Goal: Information Seeking & Learning: Check status

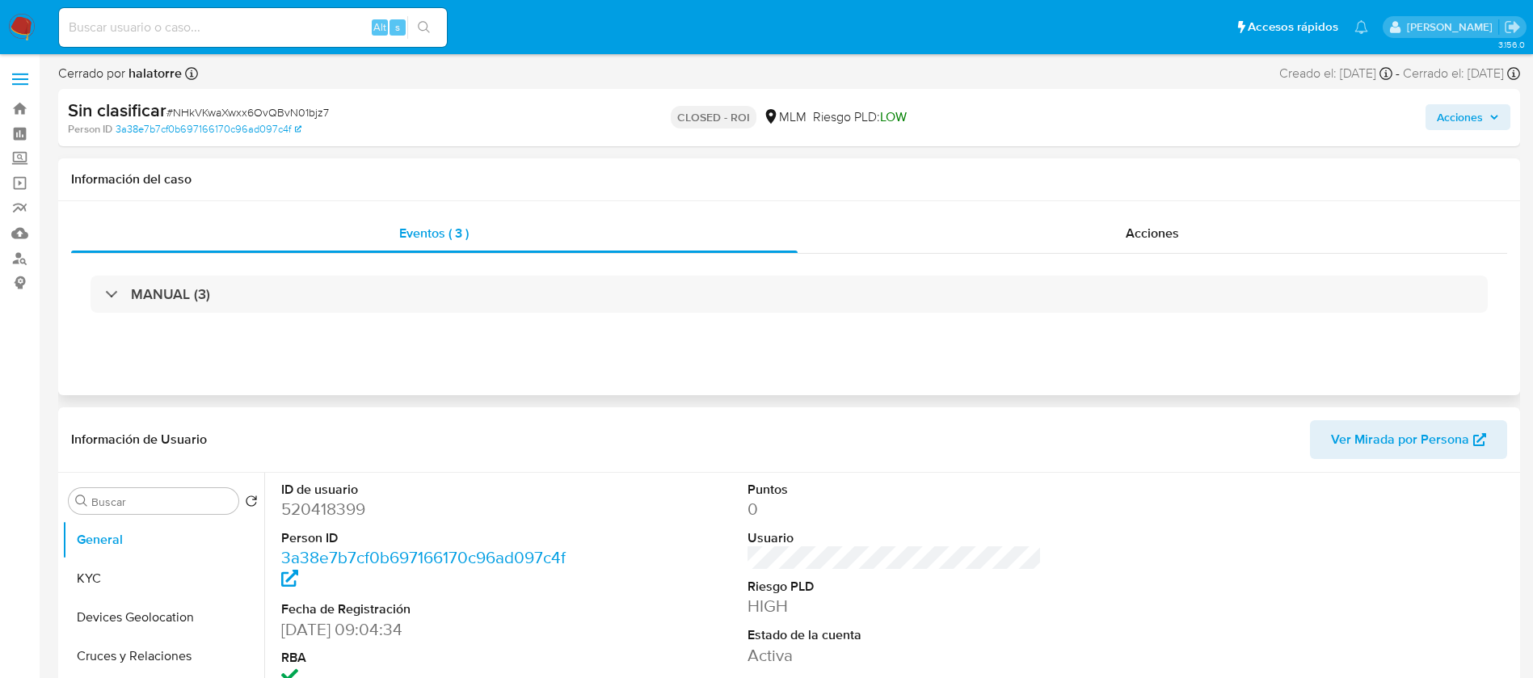
select select "10"
click at [138, 565] on button "KYC" at bounding box center [156, 578] width 189 height 39
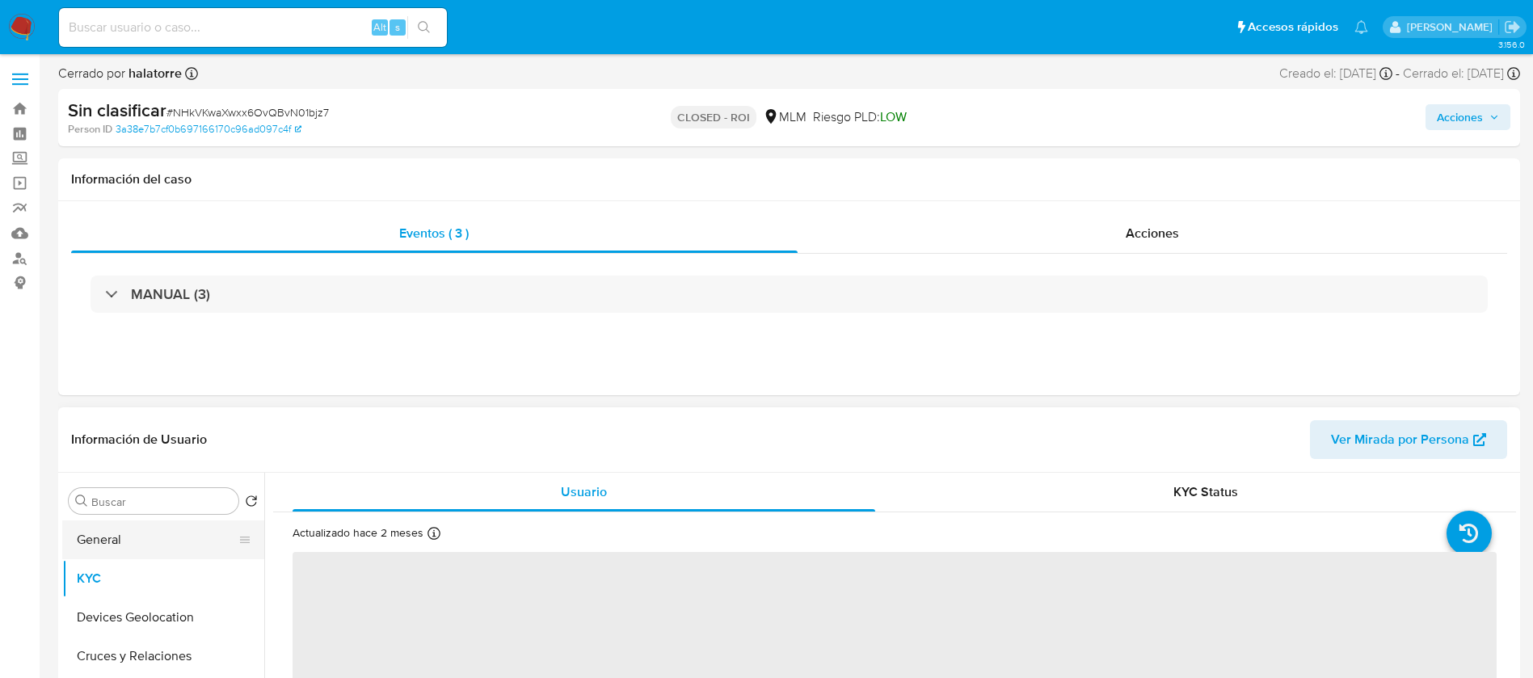
click at [139, 540] on button "General" at bounding box center [156, 539] width 189 height 39
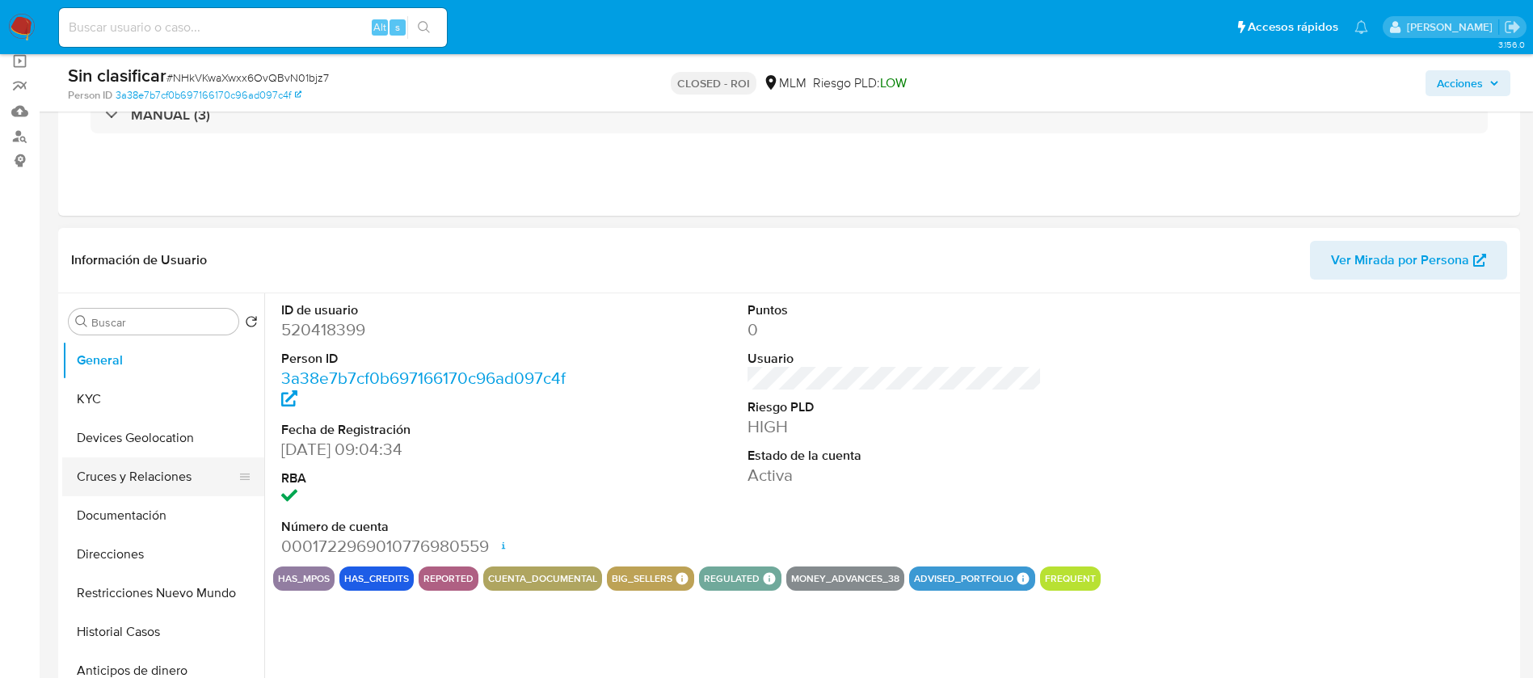
scroll to position [242, 0]
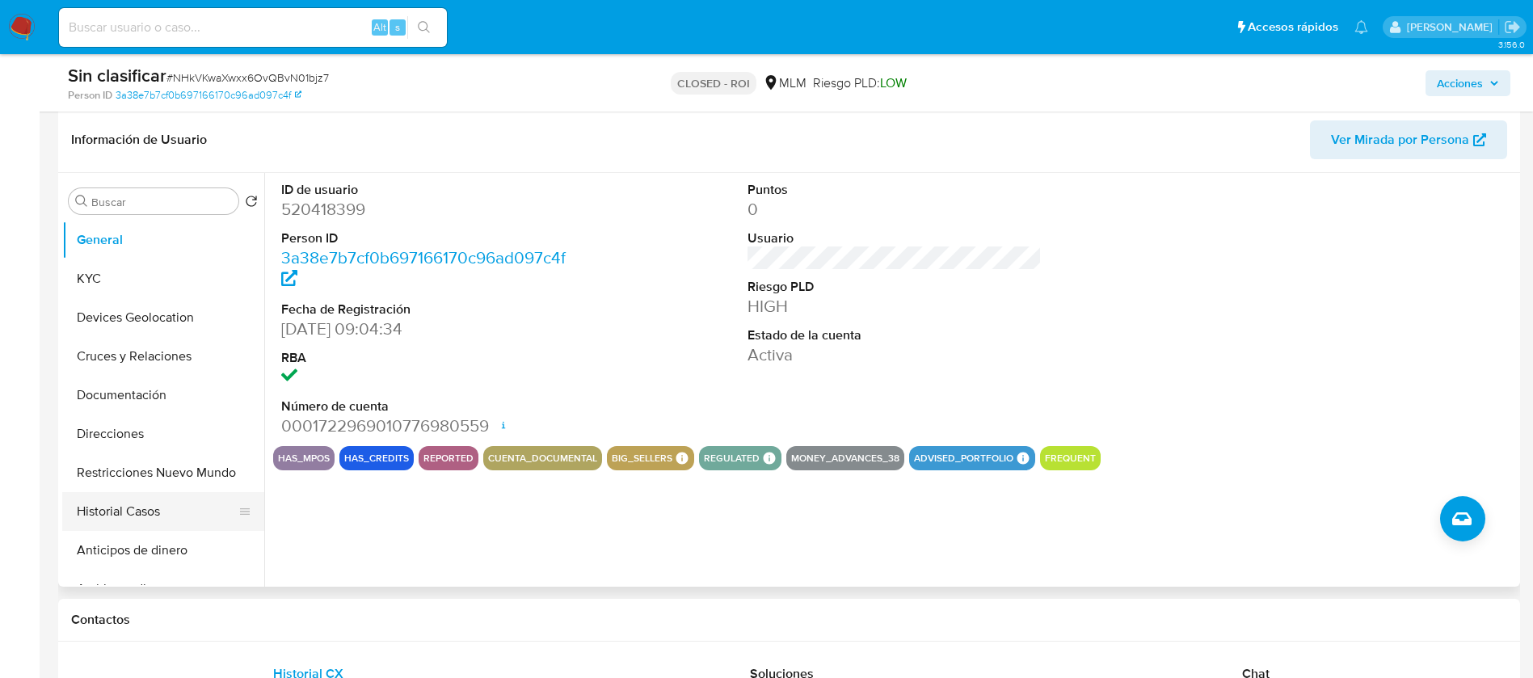
click at [144, 503] on button "Historial Casos" at bounding box center [156, 511] width 189 height 39
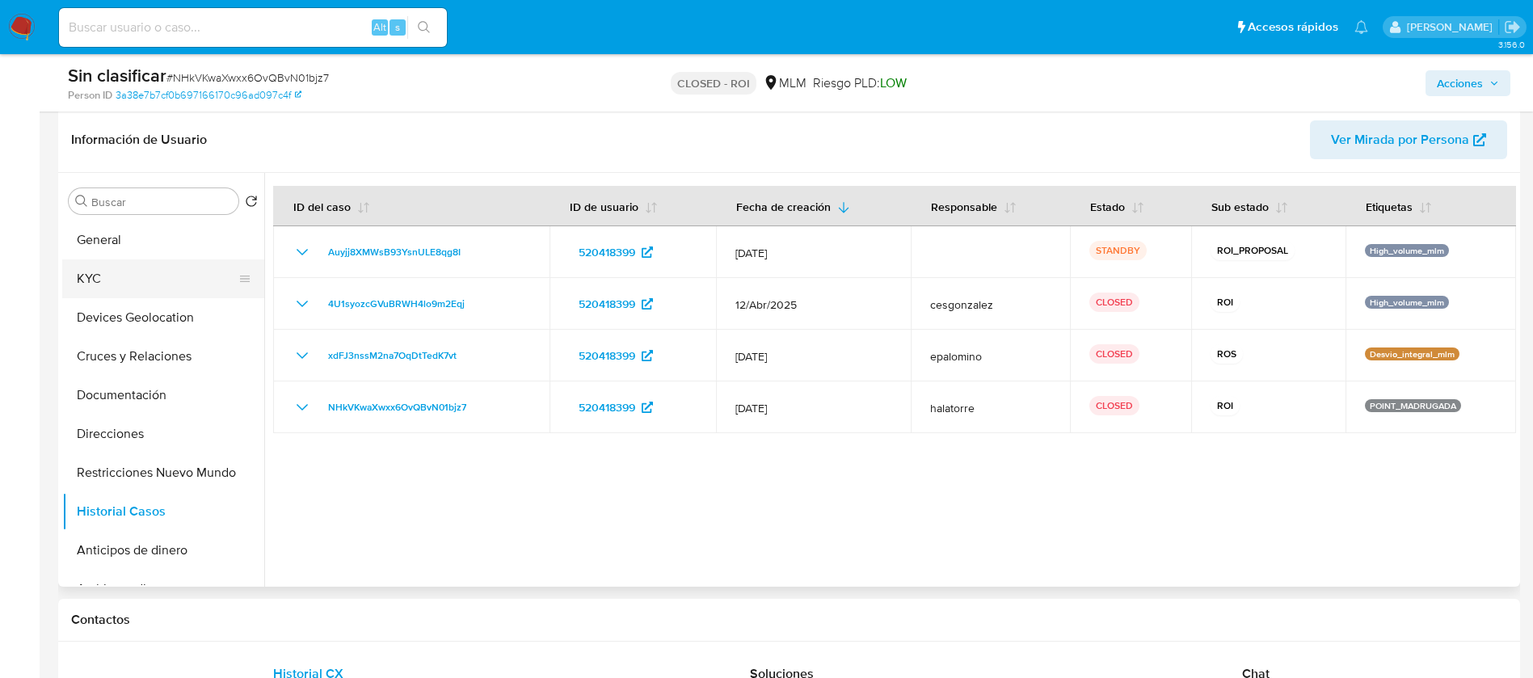
click at [184, 285] on button "KYC" at bounding box center [156, 278] width 189 height 39
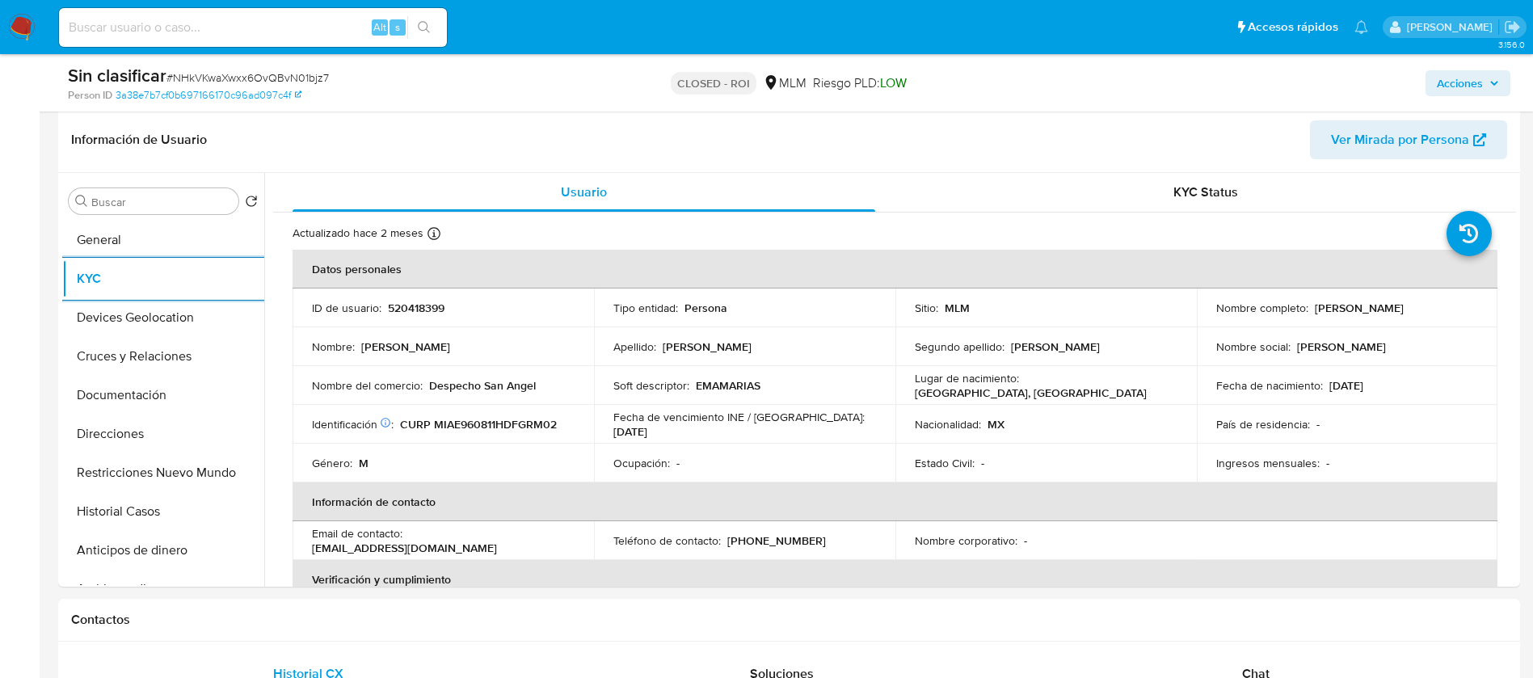
click at [196, 33] on input at bounding box center [253, 27] width 388 height 21
paste input "190832352"
type input "190832352"
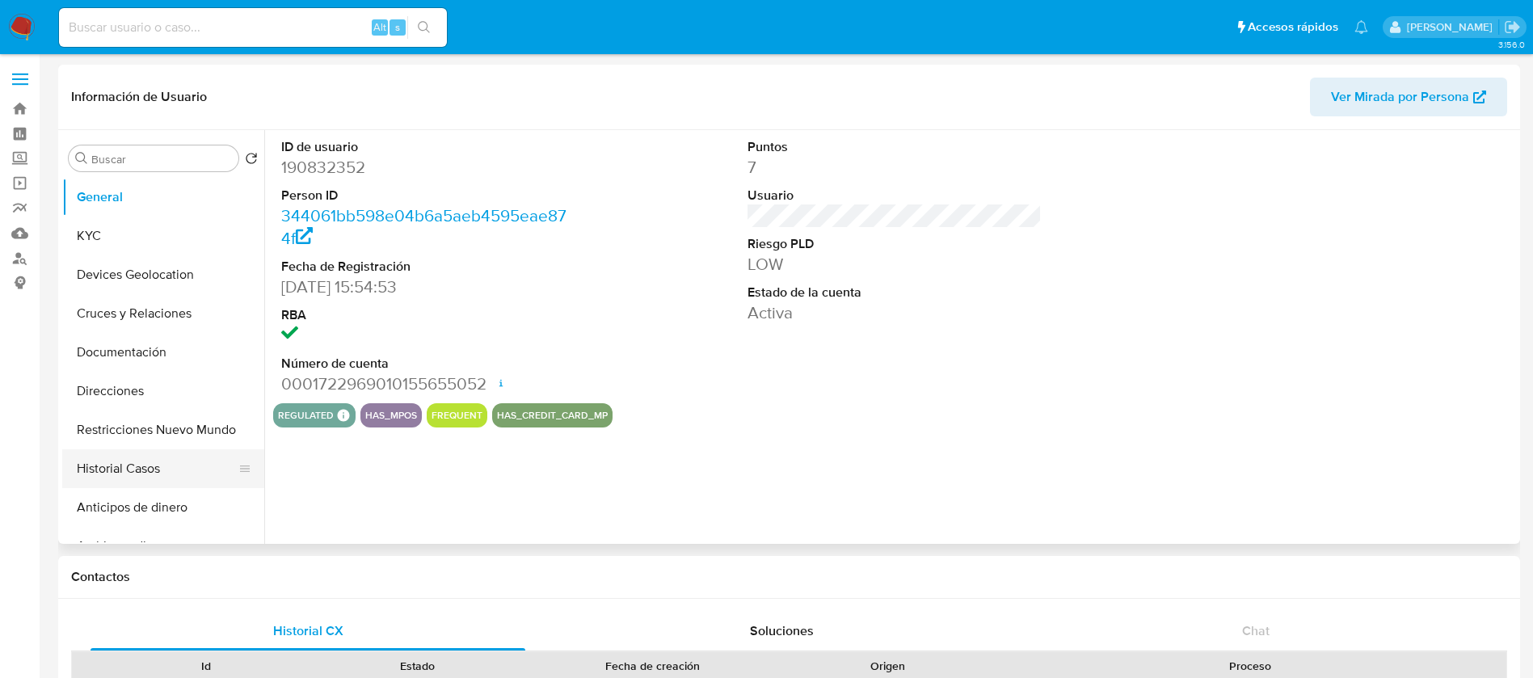
click at [150, 462] on button "Historial Casos" at bounding box center [156, 468] width 189 height 39
select select "10"
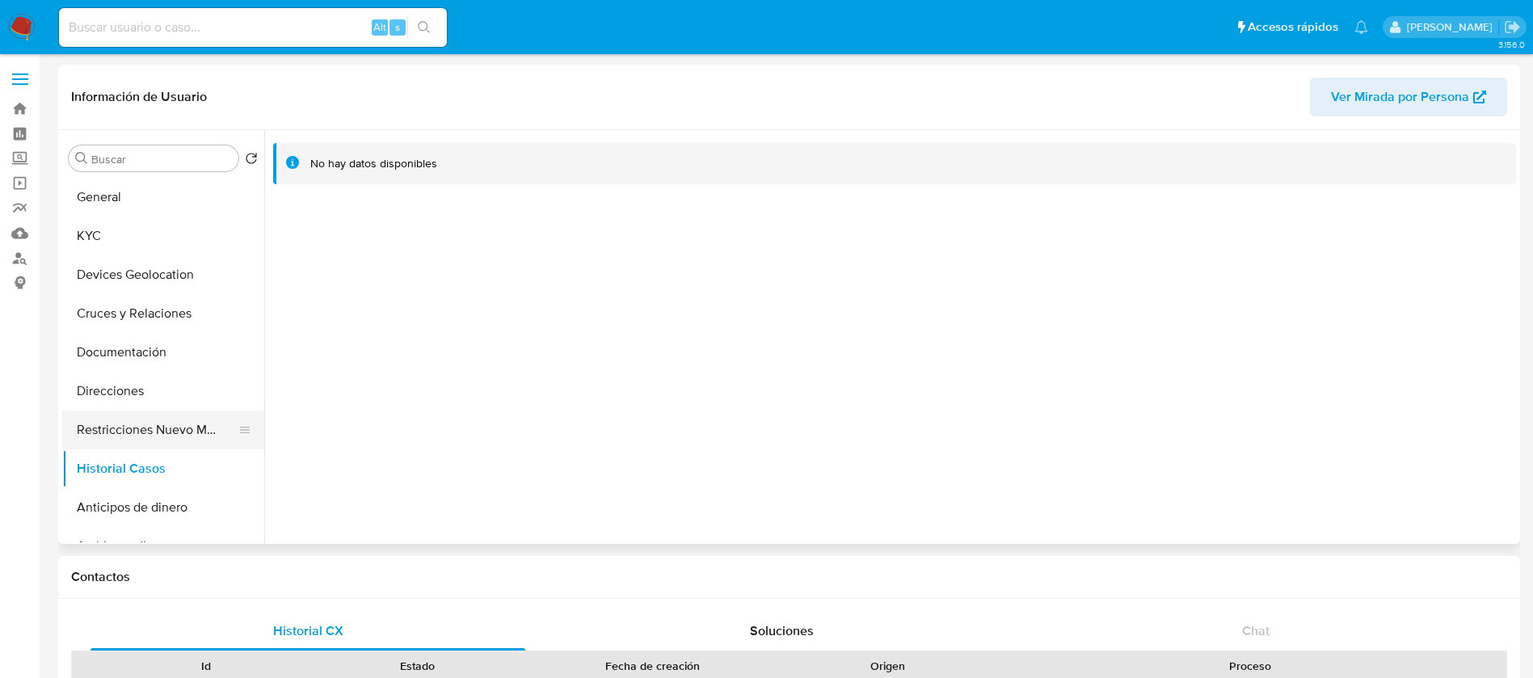
click at [75, 428] on button "Restricciones Nuevo Mundo" at bounding box center [156, 430] width 189 height 39
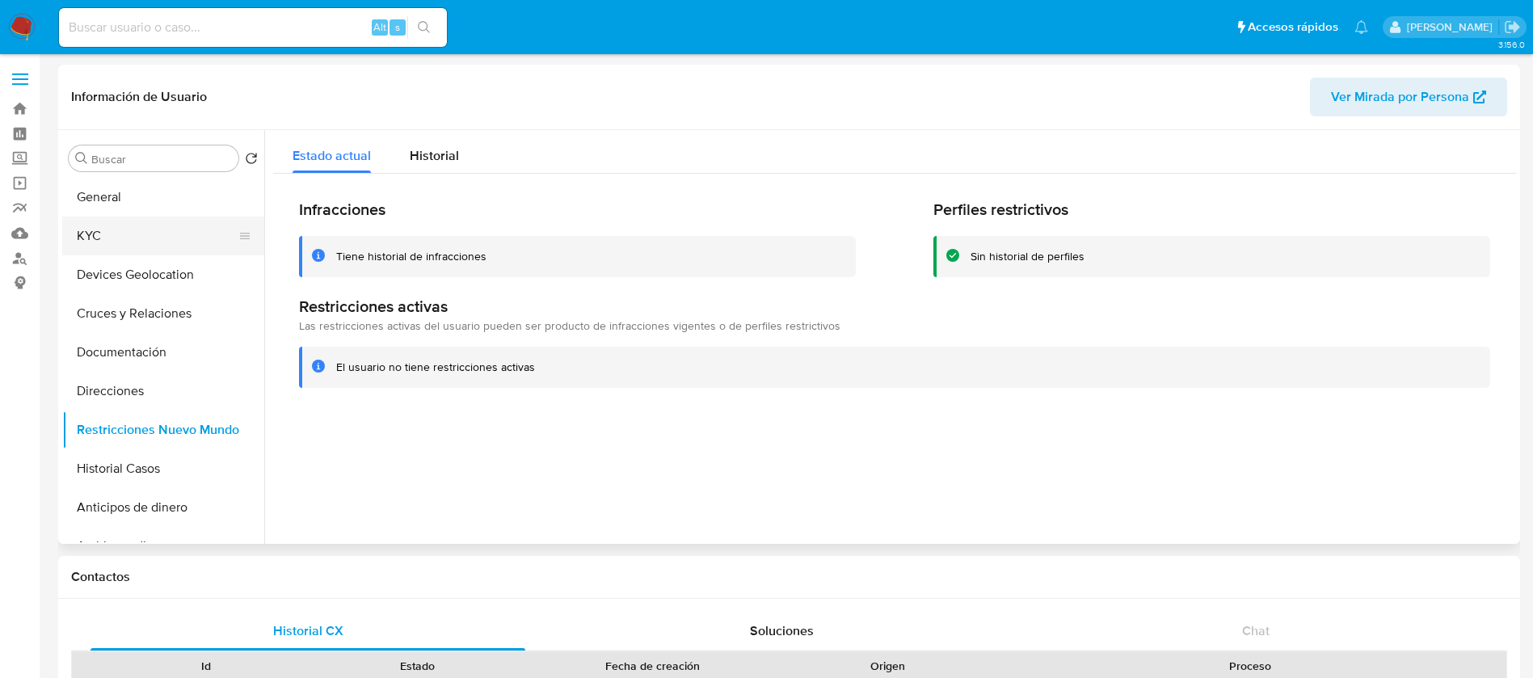
click at [224, 242] on button "KYC" at bounding box center [156, 236] width 189 height 39
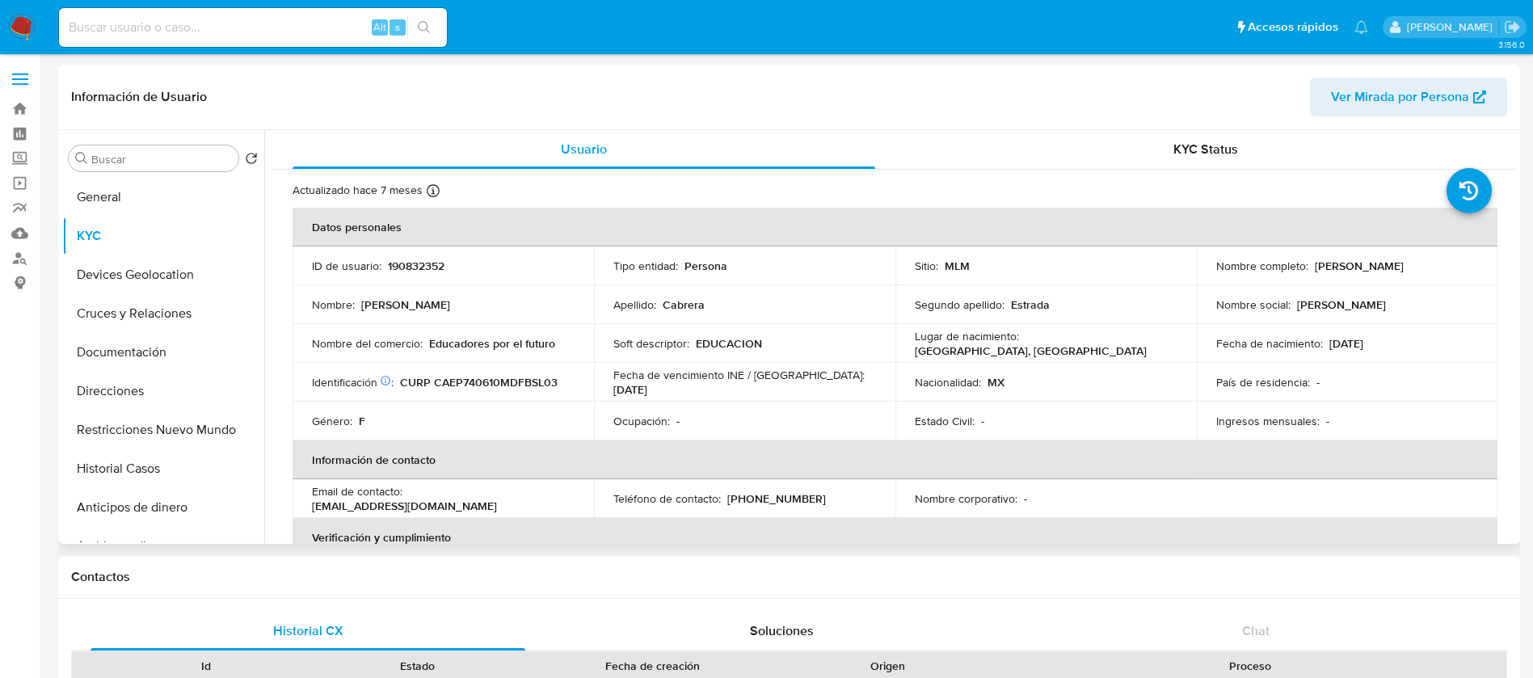
click at [1344, 324] on td "Fecha de nacimiento : 10/06/1974" at bounding box center [1347, 343] width 301 height 39
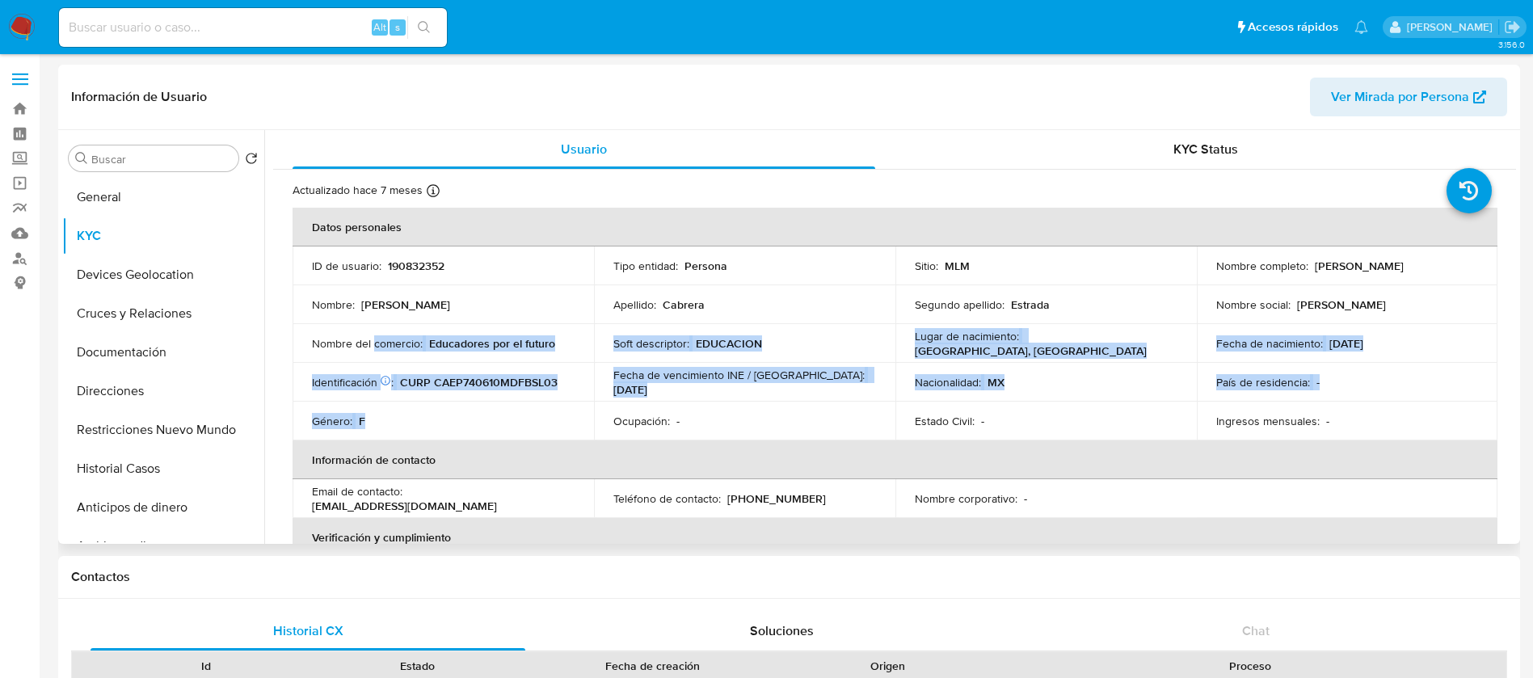
drag, startPoint x: 373, startPoint y: 341, endPoint x: 1131, endPoint y: 537, distance: 783.1
click at [572, 407] on tbody "ID de usuario : 190832352 Tipo entidad : Persona Sitio : MLM Nombre completo : …" at bounding box center [895, 343] width 1205 height 194
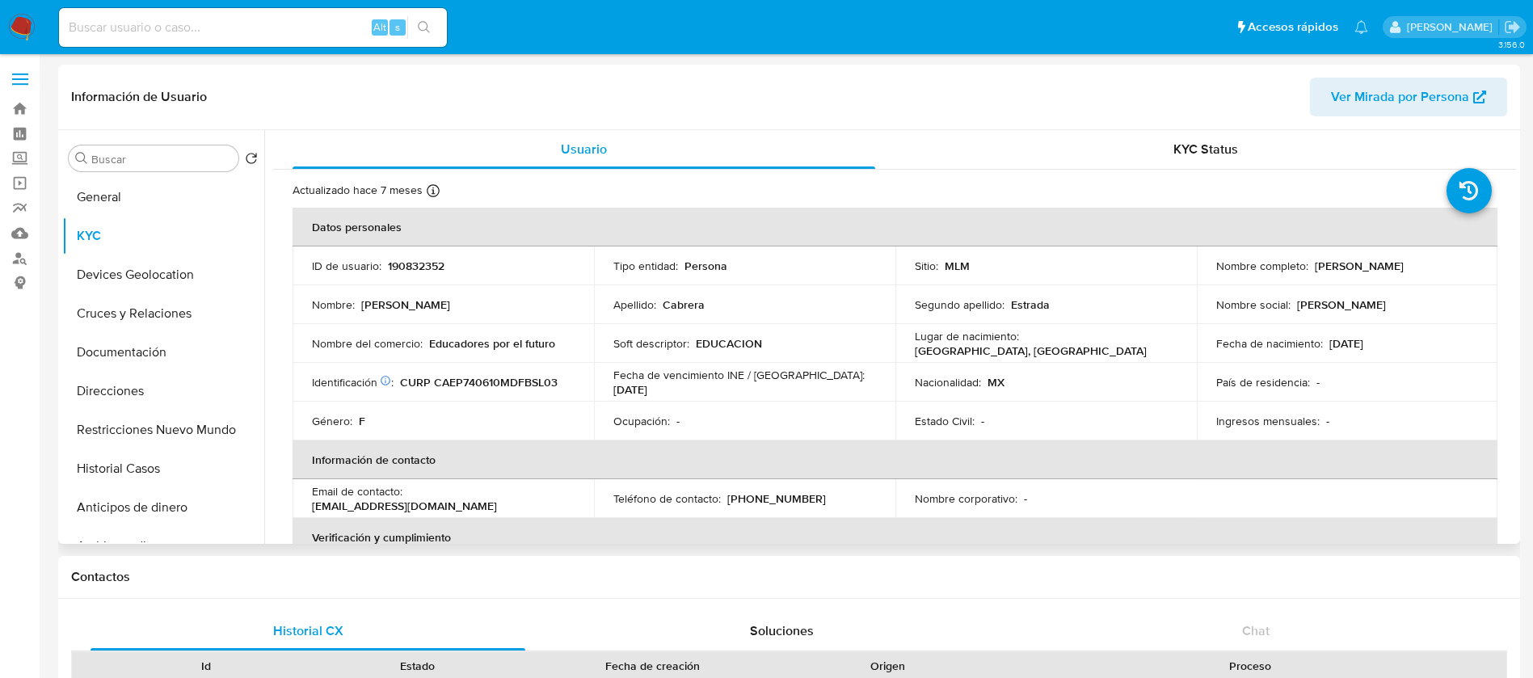
click at [1182, 542] on th "Verificación y cumplimiento" at bounding box center [895, 537] width 1205 height 39
click at [1228, 343] on p "Fecha de nacimiento :" at bounding box center [1269, 343] width 107 height 15
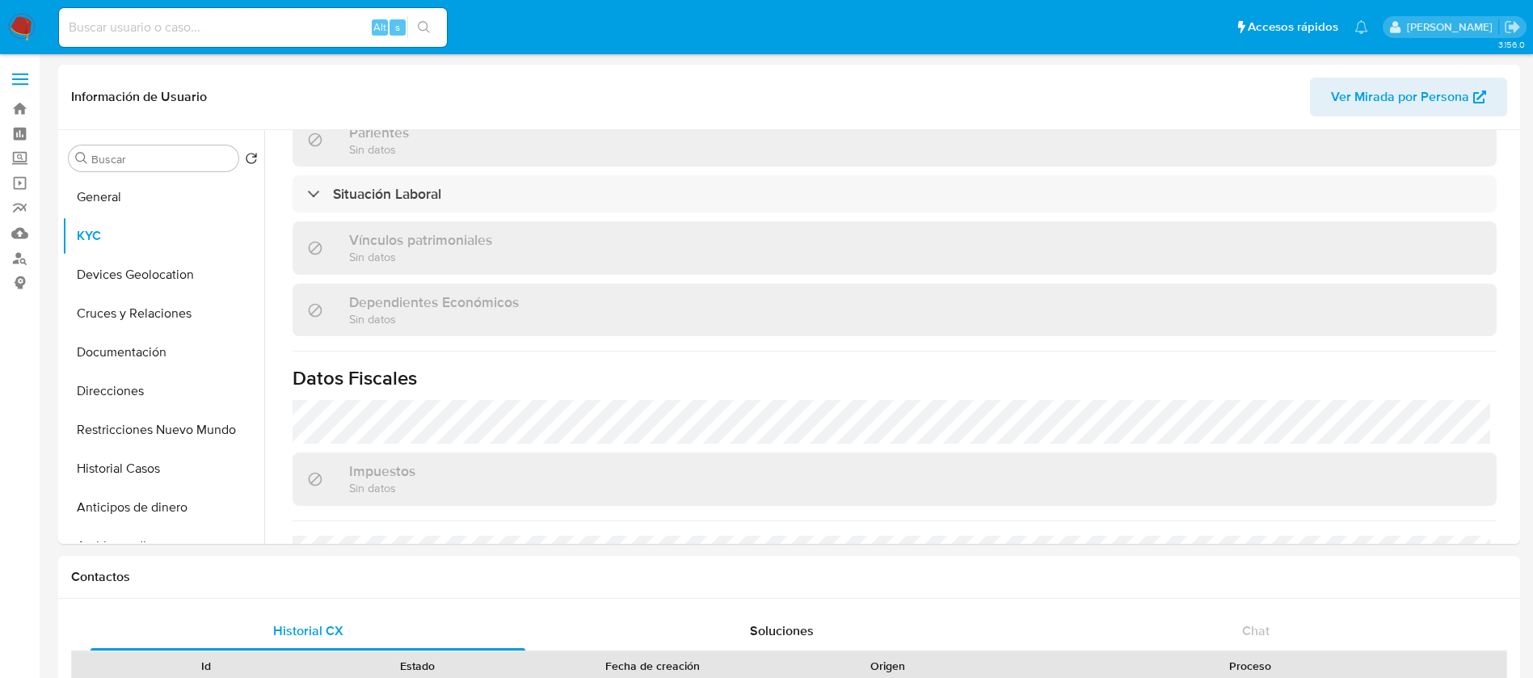
scroll to position [984, 0]
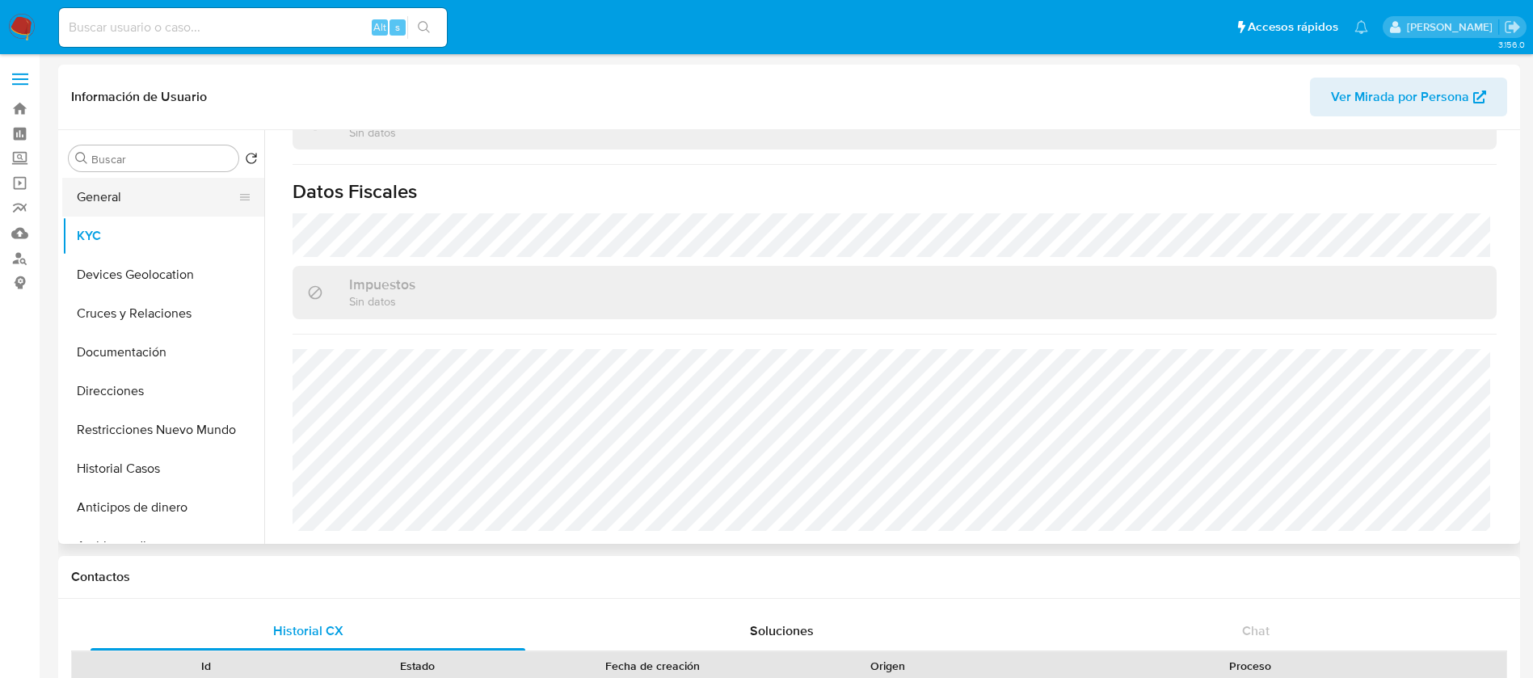
click at [155, 213] on button "General" at bounding box center [156, 197] width 189 height 39
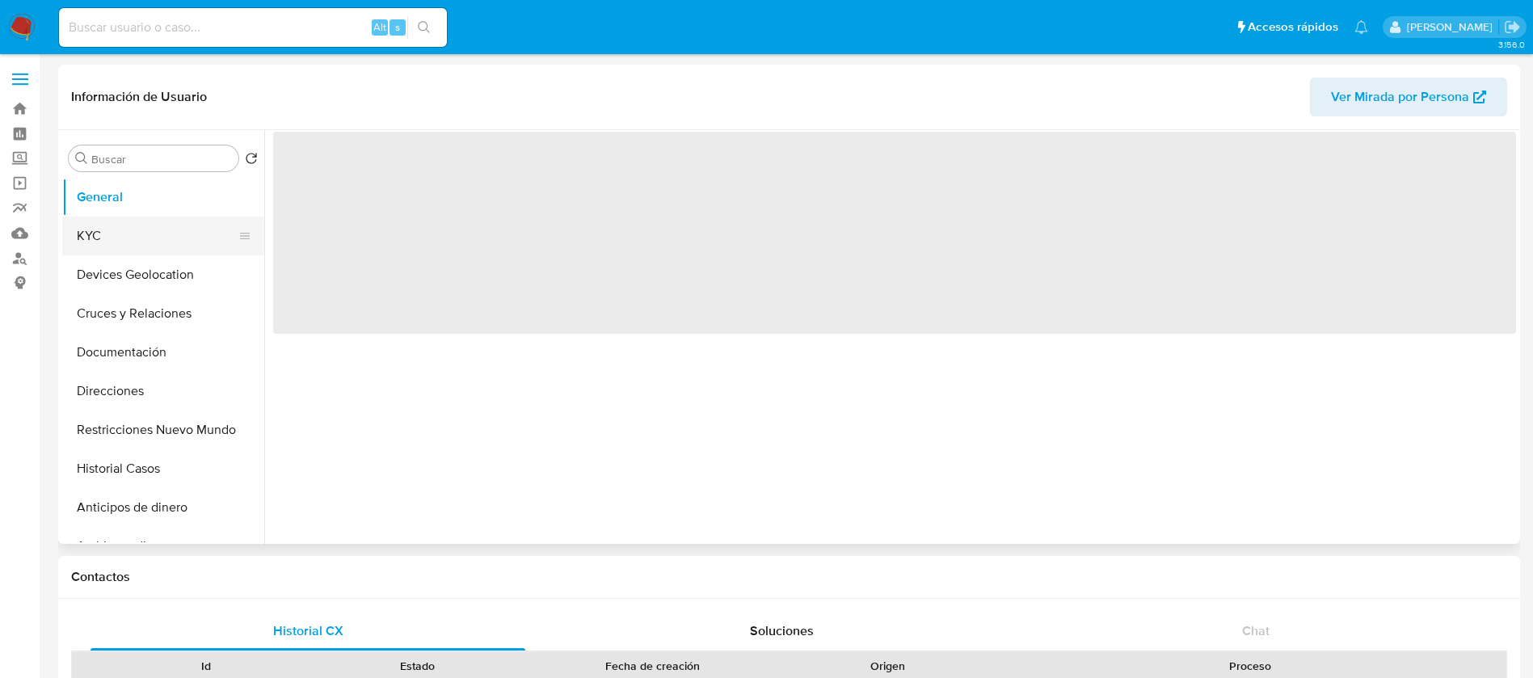
scroll to position [0, 0]
click at [155, 221] on button "KYC" at bounding box center [156, 236] width 189 height 39
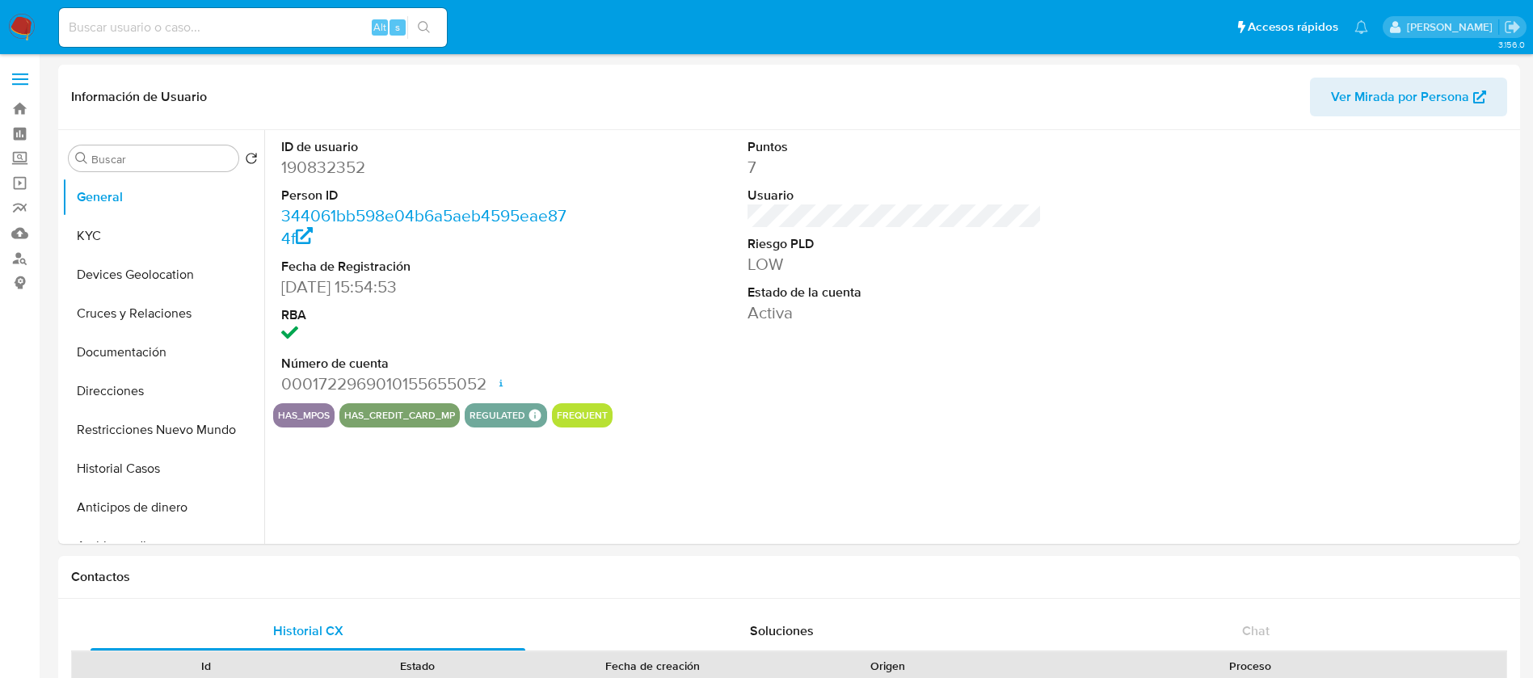
select select "10"
click at [86, 236] on button "KYC" at bounding box center [156, 236] width 189 height 39
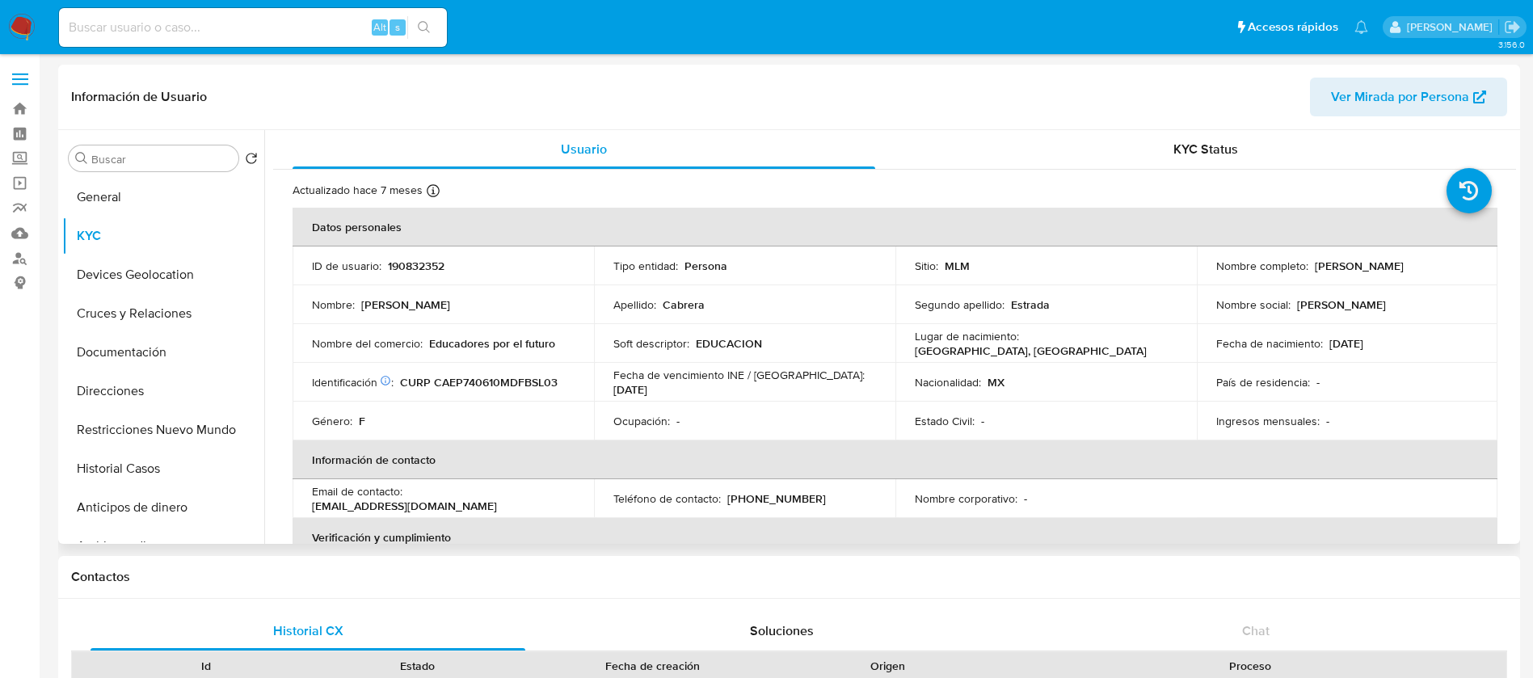
click at [413, 259] on p "190832352" at bounding box center [416, 266] width 57 height 15
copy p "190832352"
click at [171, 474] on button "Historial Casos" at bounding box center [156, 468] width 189 height 39
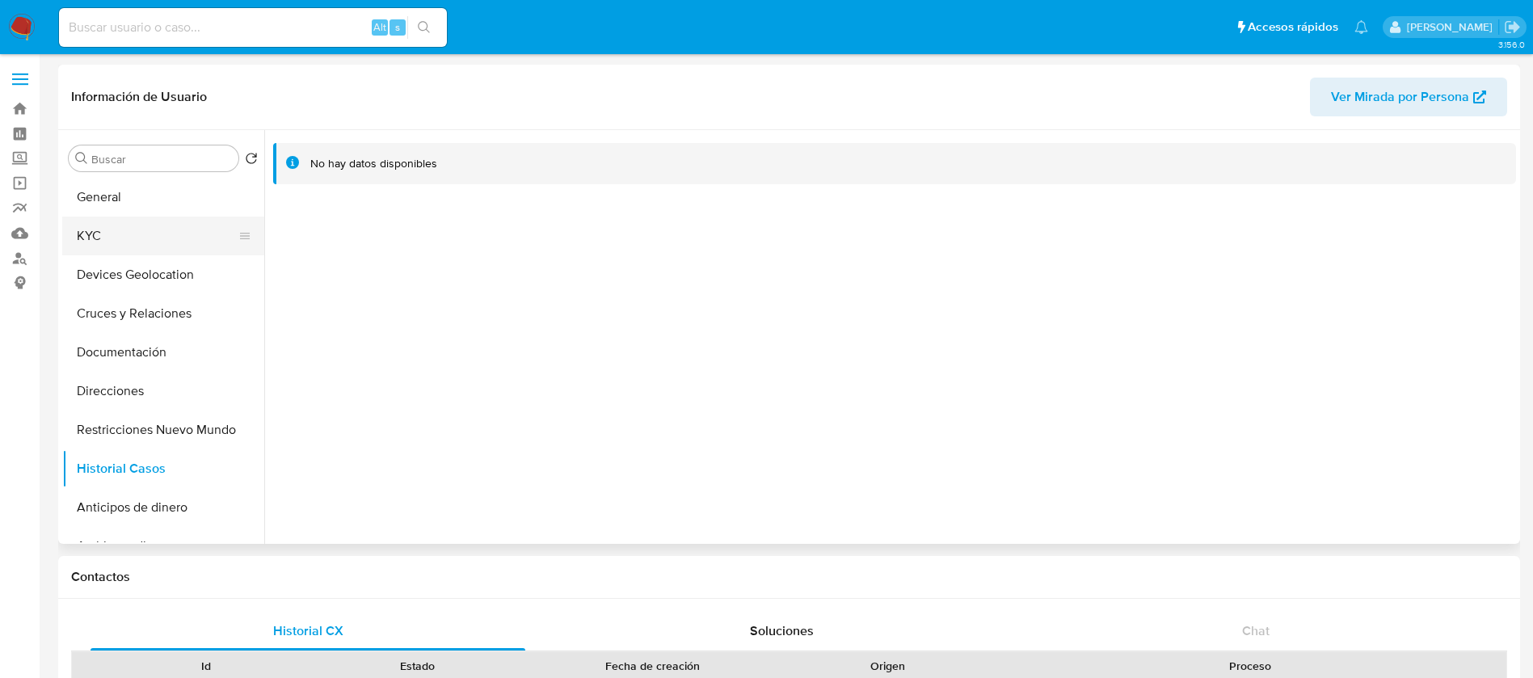
click at [142, 238] on button "KYC" at bounding box center [156, 236] width 189 height 39
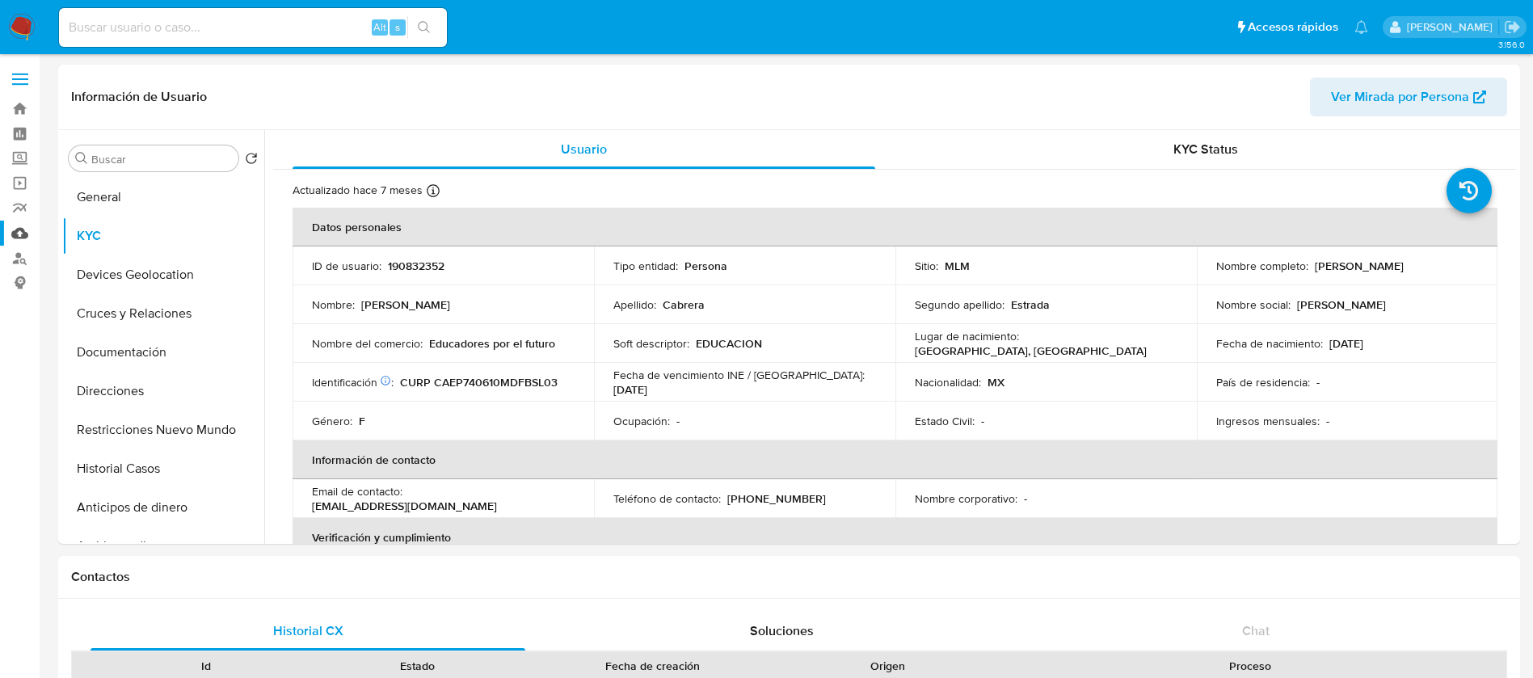
click at [20, 242] on link "Mulan" at bounding box center [96, 233] width 192 height 25
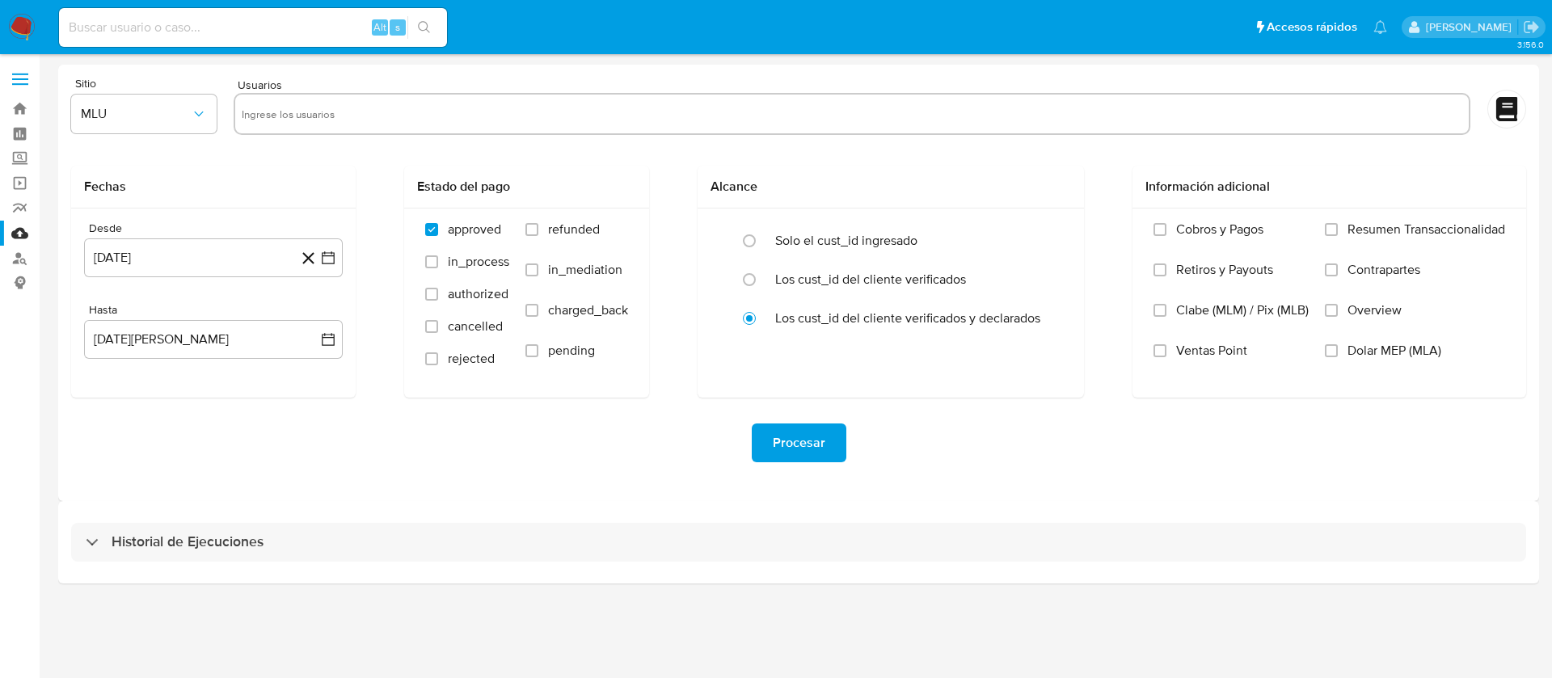
click at [508, 125] on input "text" at bounding box center [852, 114] width 1220 height 26
paste input "190832352"
type input "190832352"
click at [115, 109] on span "MLU" at bounding box center [136, 114] width 110 height 16
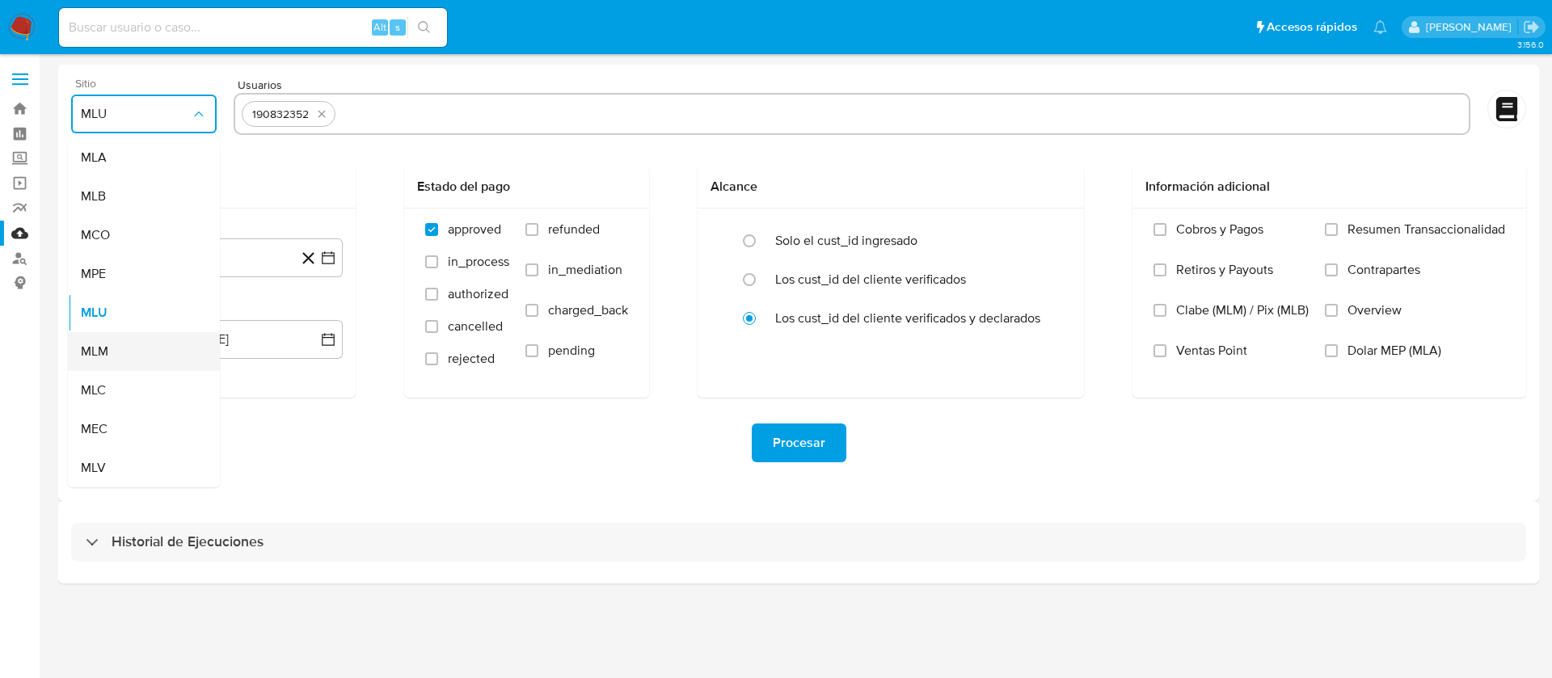
click at [116, 356] on div "MLM" at bounding box center [139, 351] width 116 height 39
click at [142, 270] on button "26 de julio de 2024" at bounding box center [213, 257] width 259 height 39
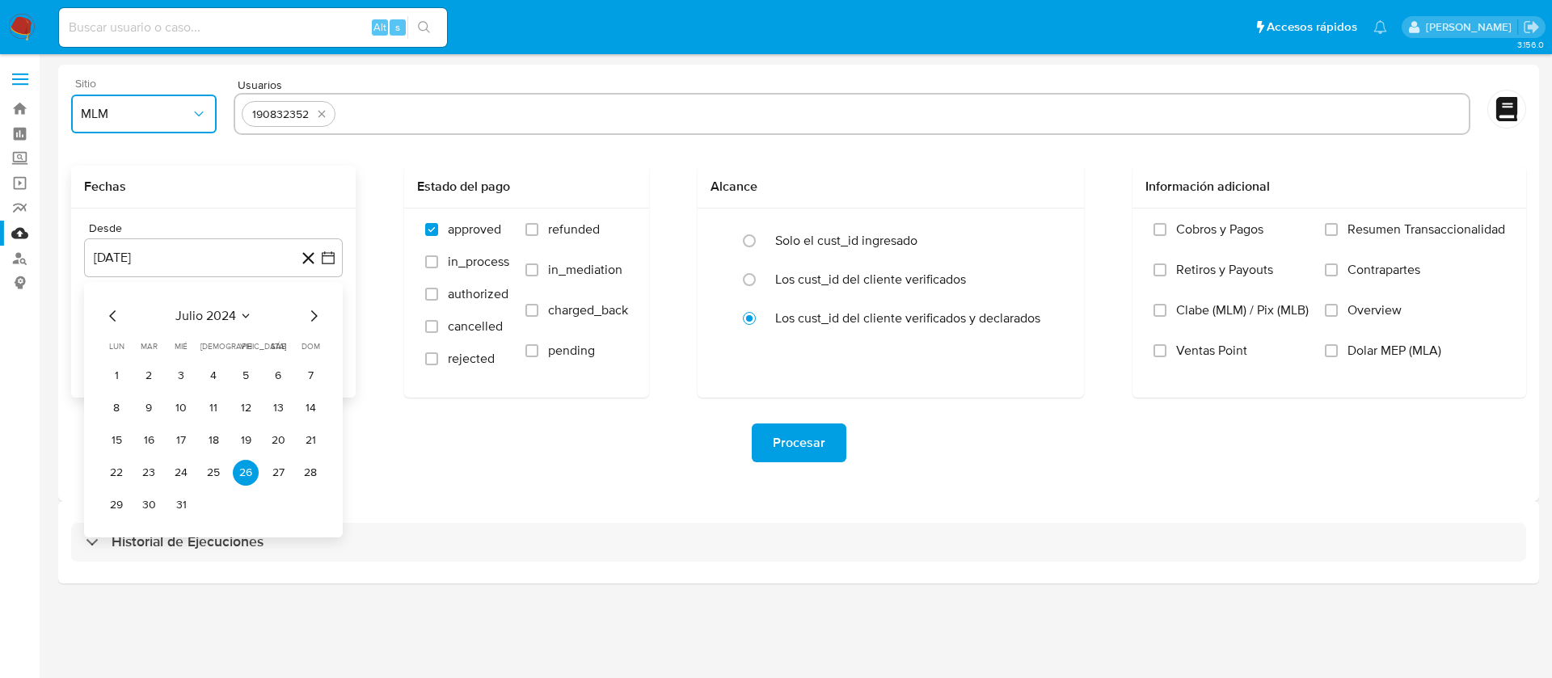
click at [207, 318] on span "julio 2024" at bounding box center [205, 316] width 61 height 16
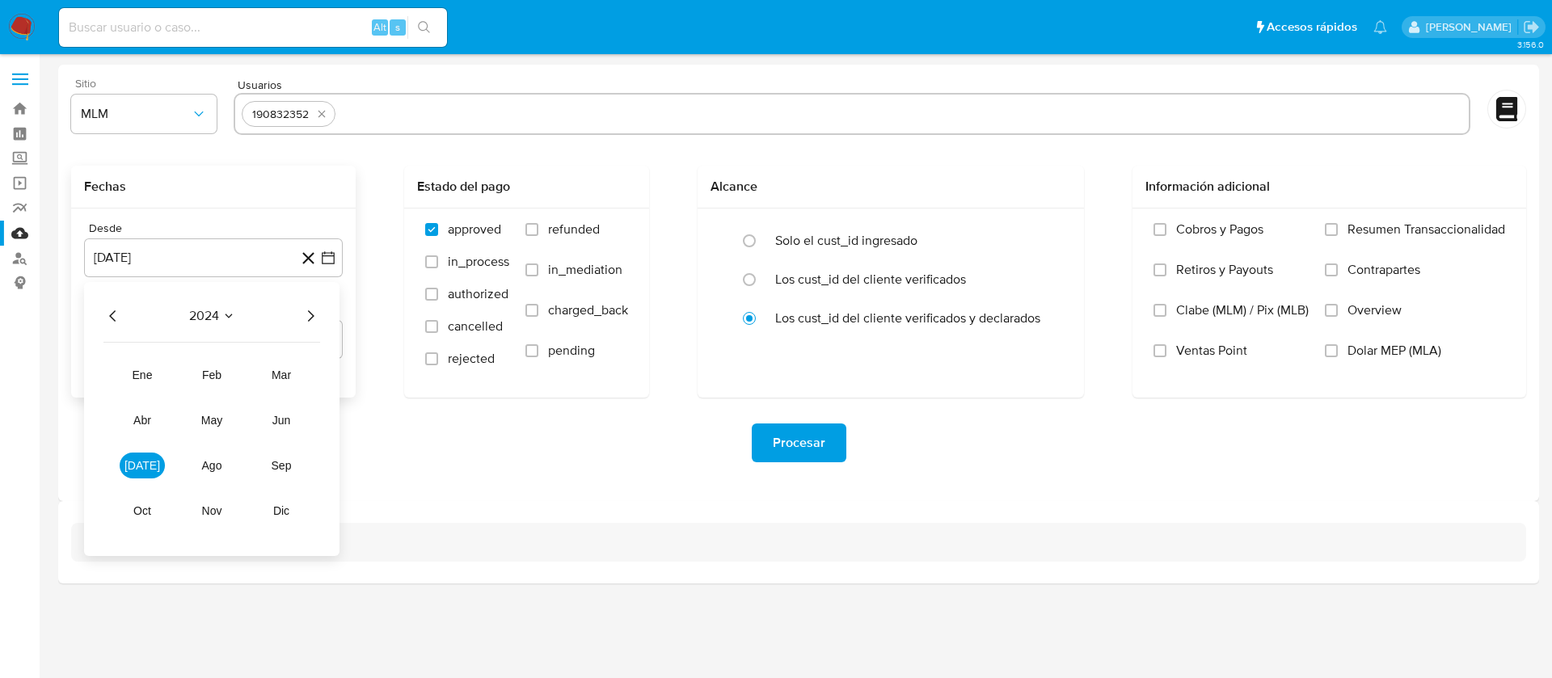
click at [112, 316] on icon "Año anterior" at bounding box center [112, 315] width 19 height 19
click at [212, 474] on button "ago" at bounding box center [211, 466] width 45 height 26
click at [140, 381] on button "1" at bounding box center [149, 376] width 26 height 26
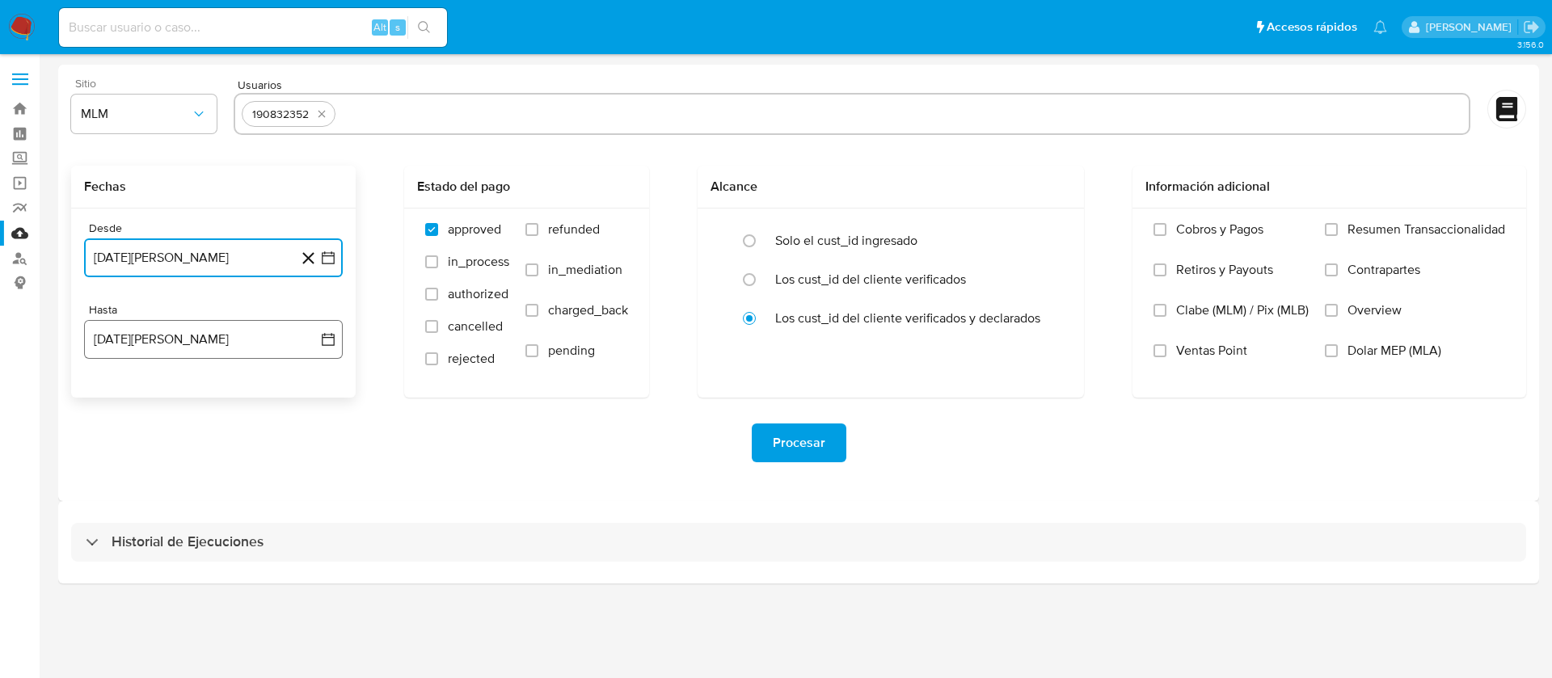
click at [147, 335] on button "26 de agosto de 2025" at bounding box center [213, 339] width 259 height 39
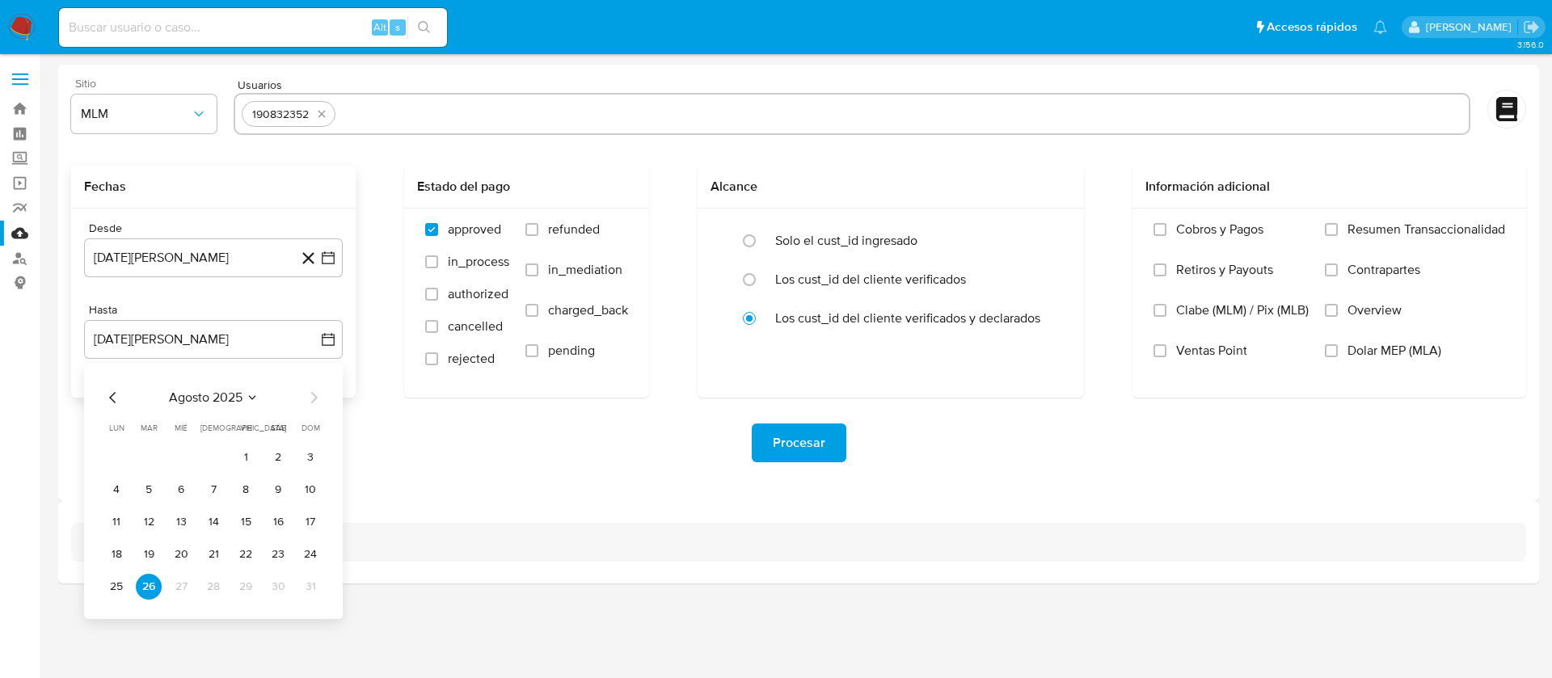
click at [103, 392] on div "agosto 2025 agosto 2025 lun lunes mar martes mié miércoles jue jueves vie viern…" at bounding box center [213, 491] width 259 height 255
click at [105, 393] on icon "Mes anterior" at bounding box center [112, 397] width 19 height 19
click at [217, 588] on button "31" at bounding box center [213, 587] width 26 height 26
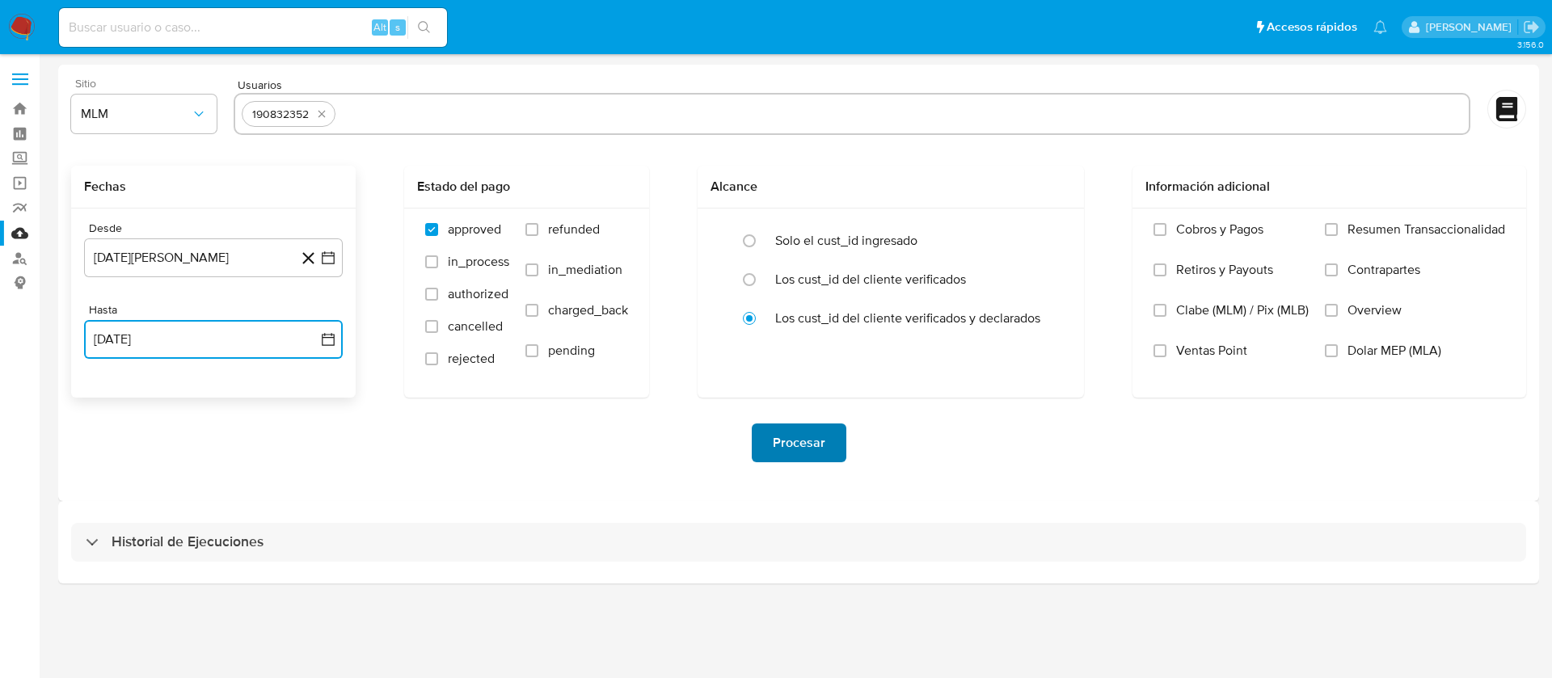
click at [777, 452] on span "Procesar" at bounding box center [799, 443] width 53 height 36
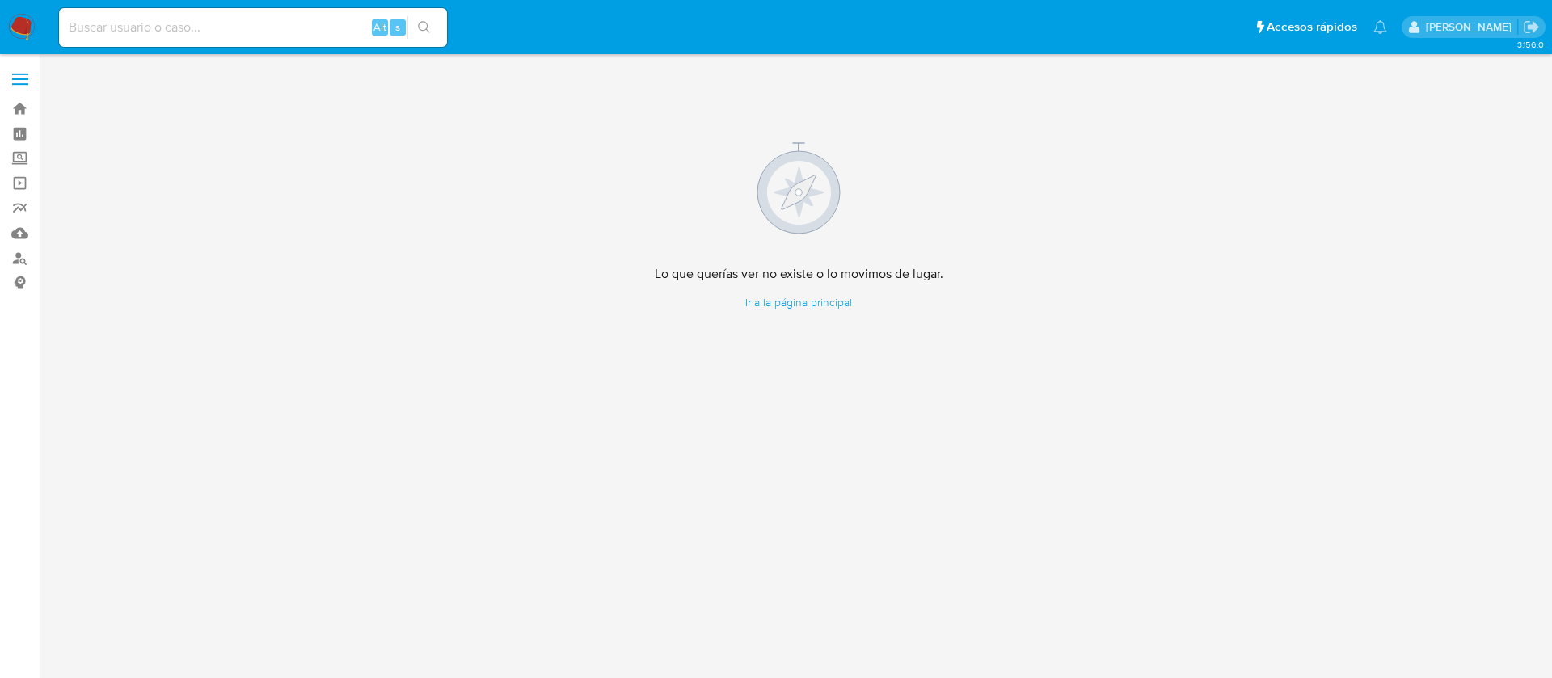
click at [112, 19] on input at bounding box center [253, 27] width 388 height 21
paste input "190832352"
type input "190832352"
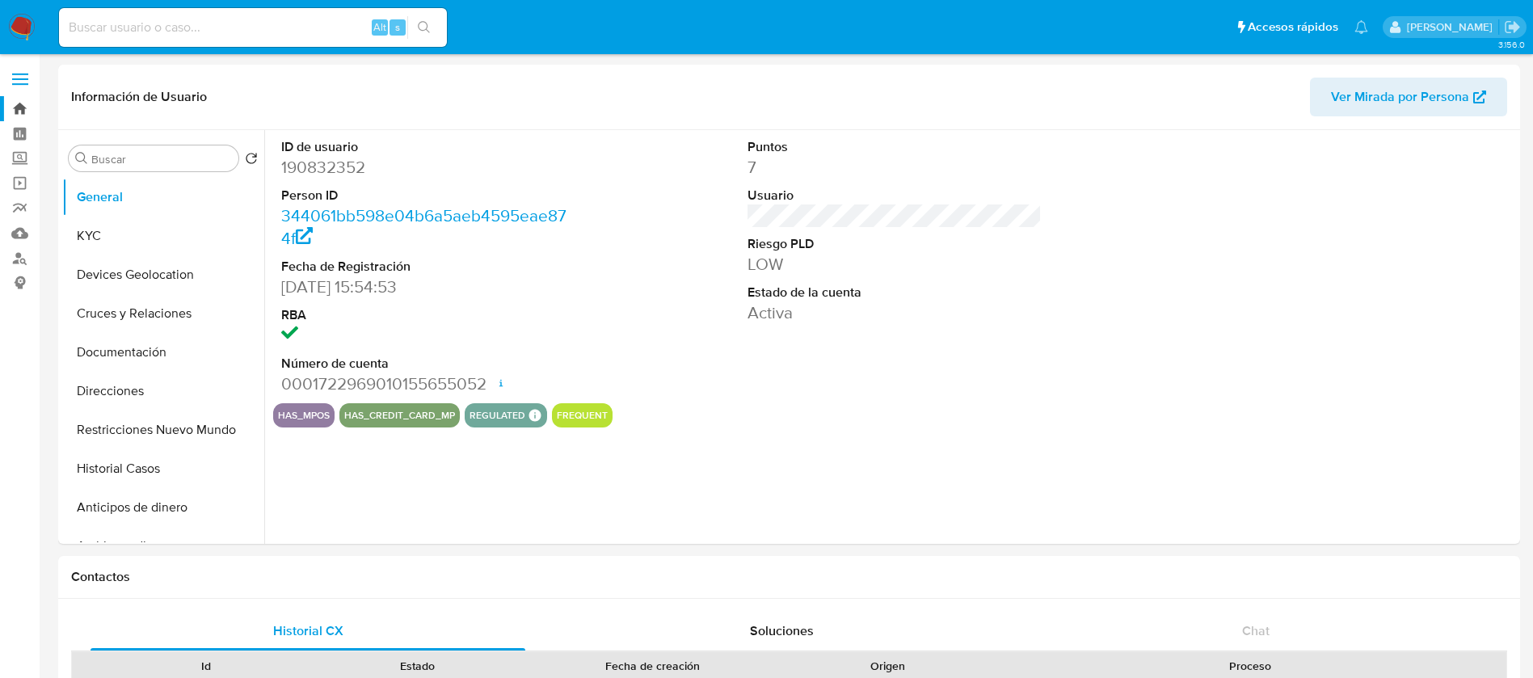
select select "10"
click at [131, 480] on button "Historial Casos" at bounding box center [156, 468] width 189 height 39
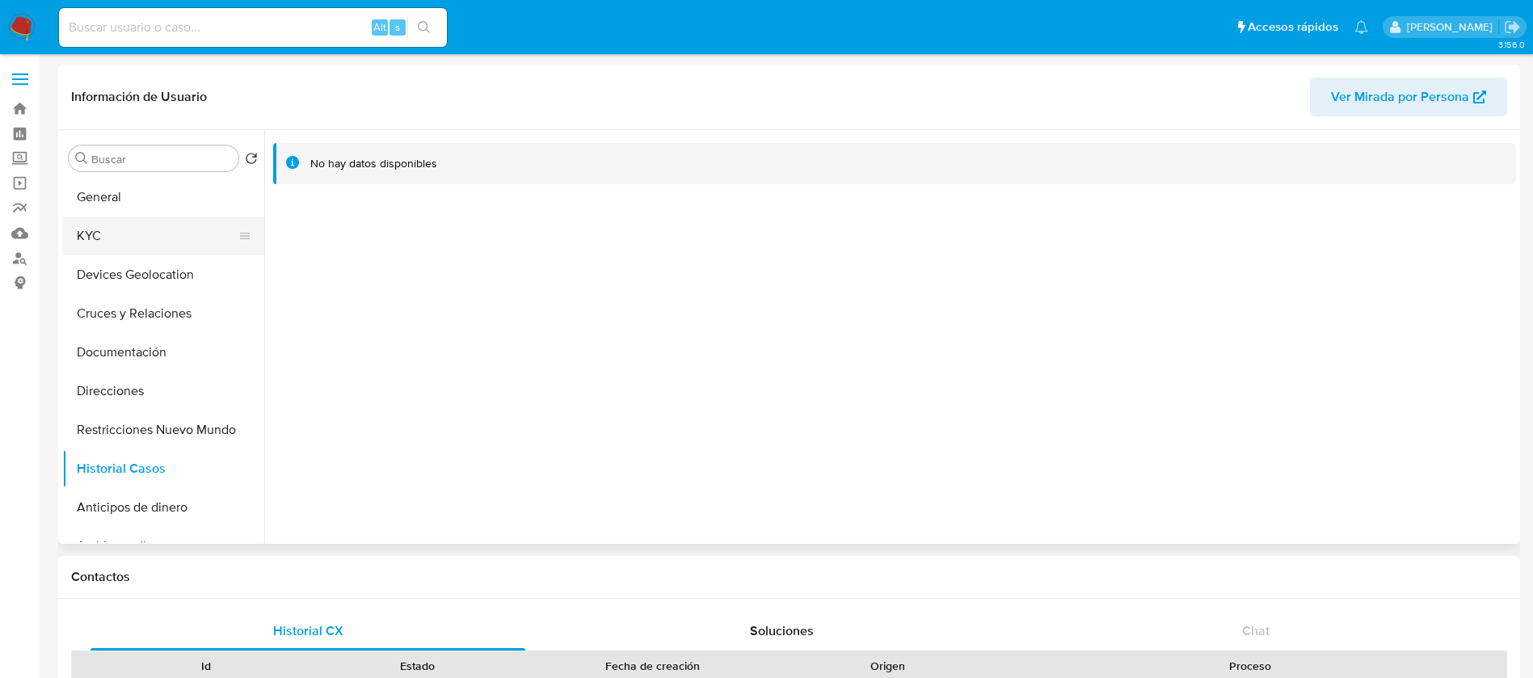
click at [166, 247] on button "KYC" at bounding box center [156, 236] width 189 height 39
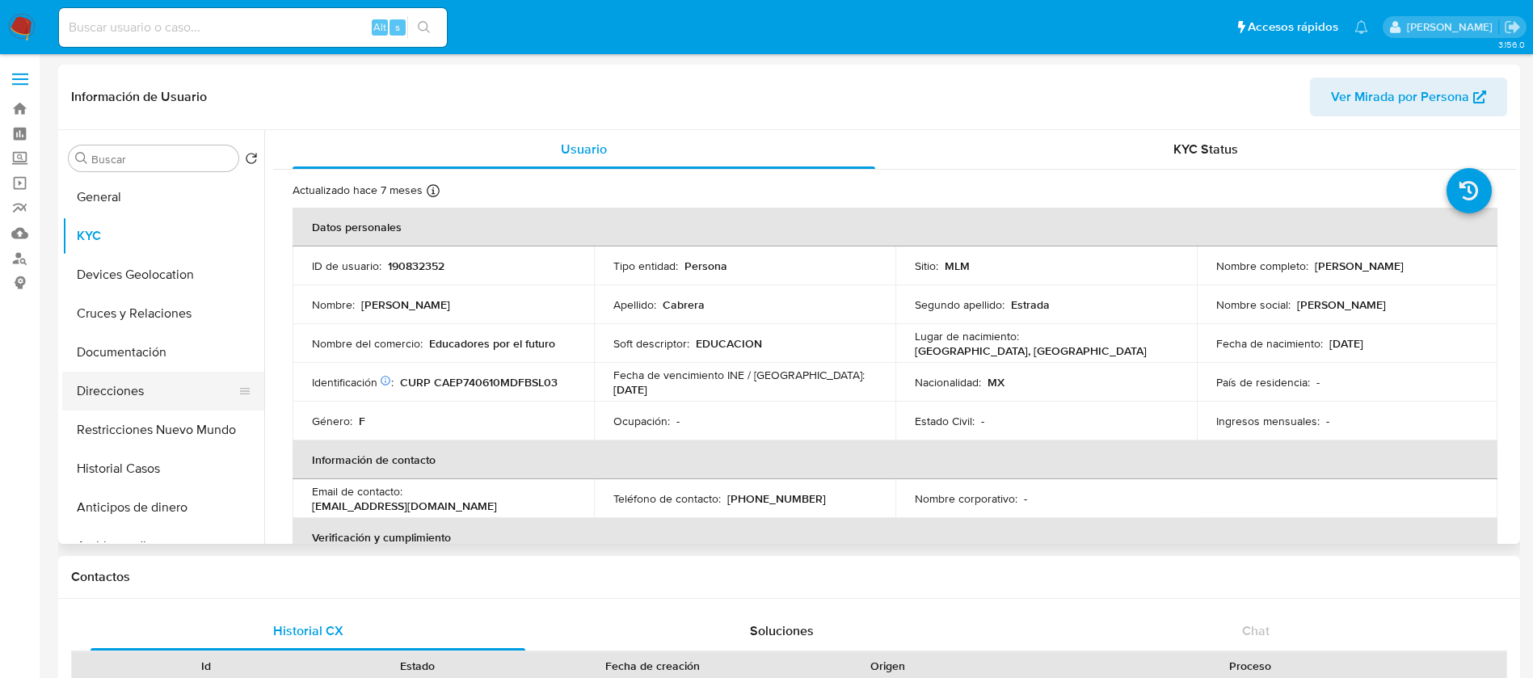
click at [103, 386] on button "Direcciones" at bounding box center [156, 391] width 189 height 39
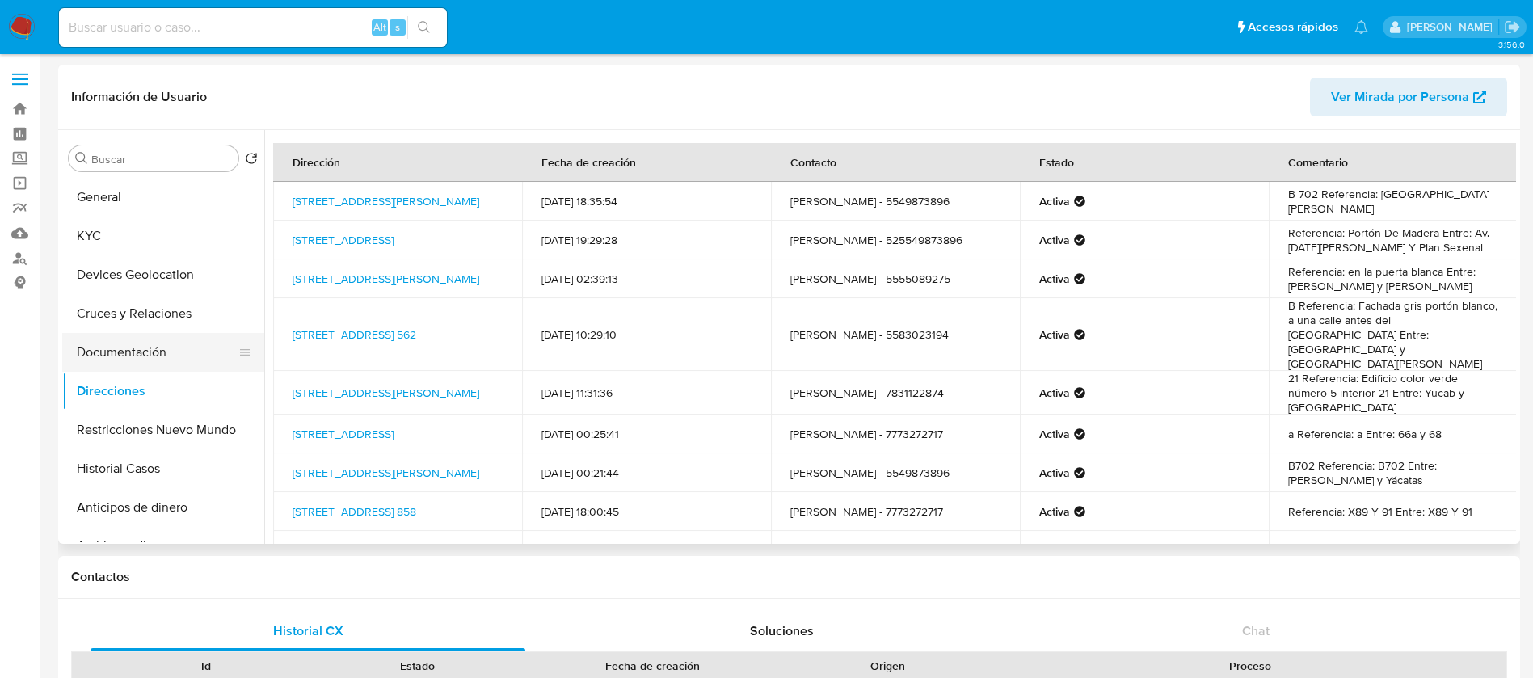
click at [174, 346] on button "Documentación" at bounding box center [156, 352] width 189 height 39
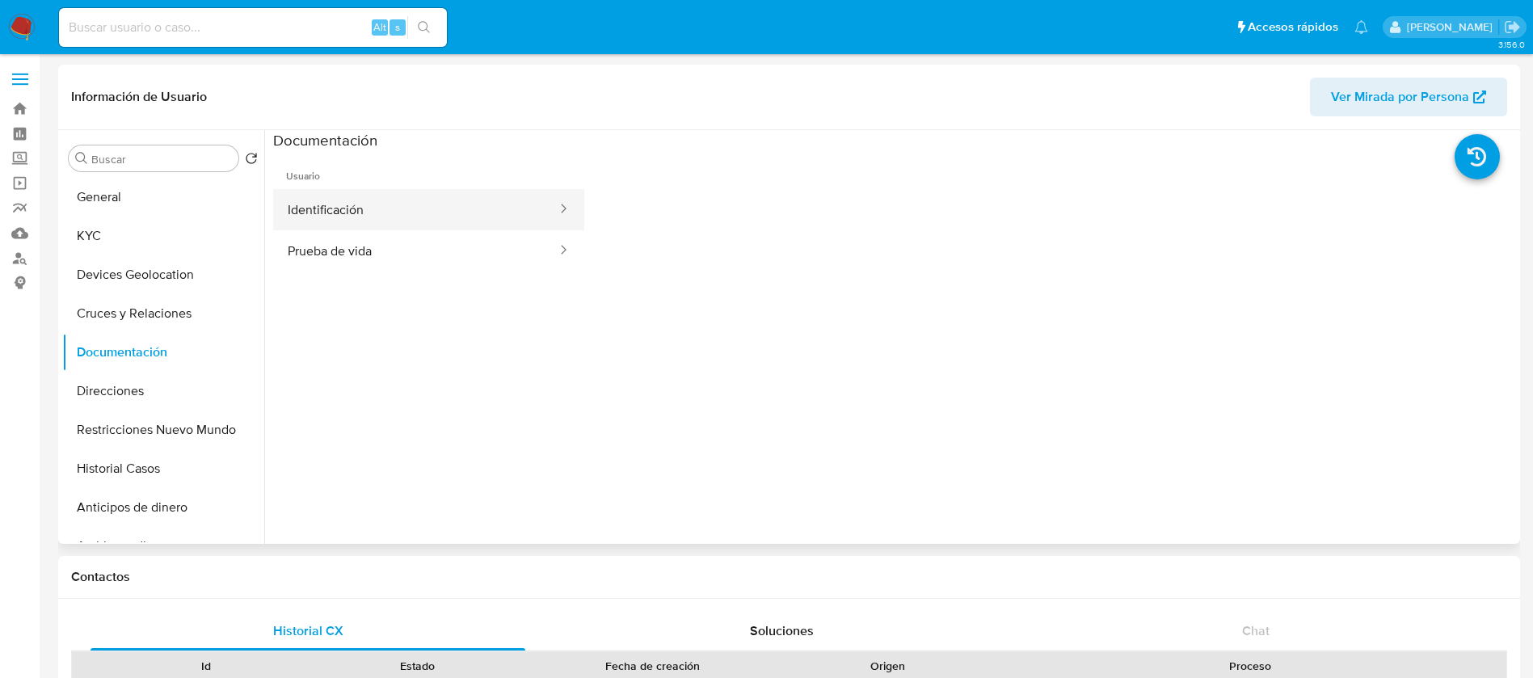
click at [343, 208] on button "Identificación" at bounding box center [415, 209] width 285 height 41
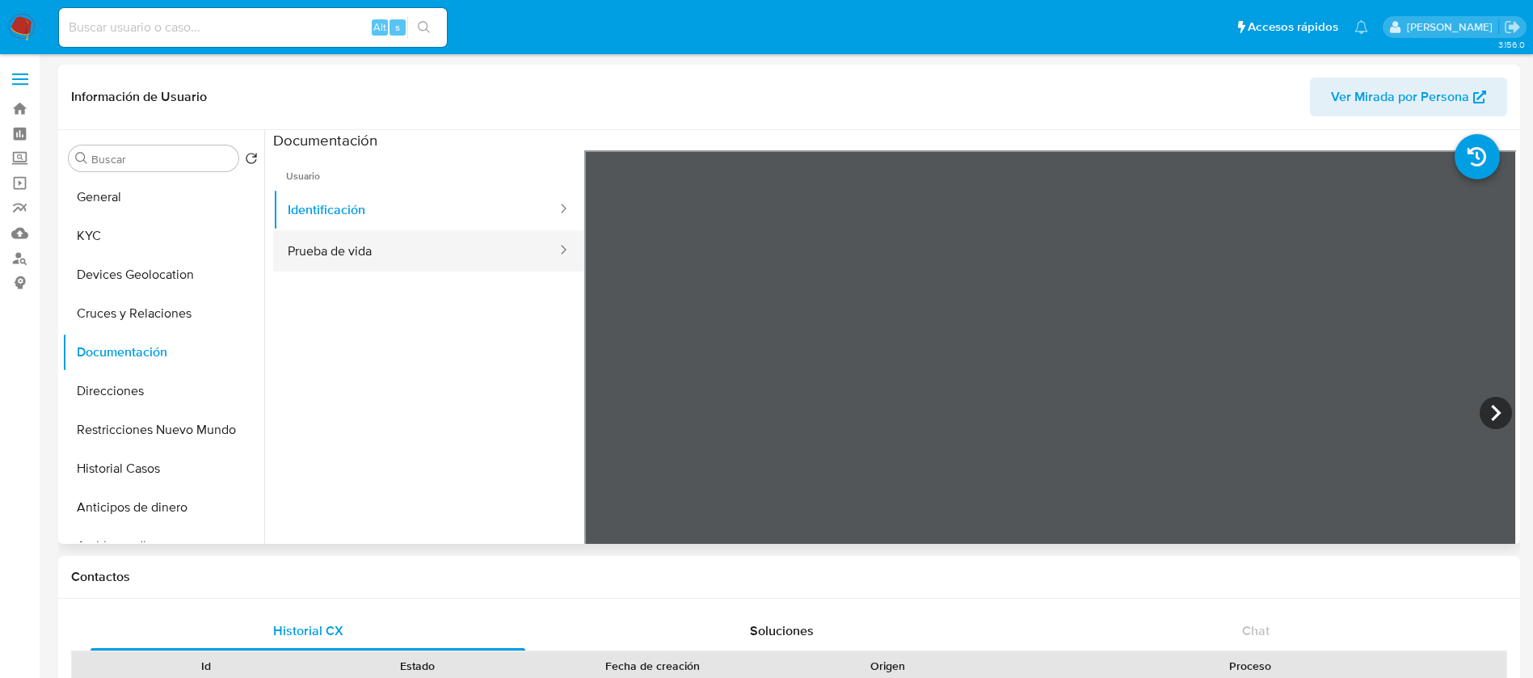
click at [350, 234] on button "Prueba de vida" at bounding box center [415, 250] width 285 height 41
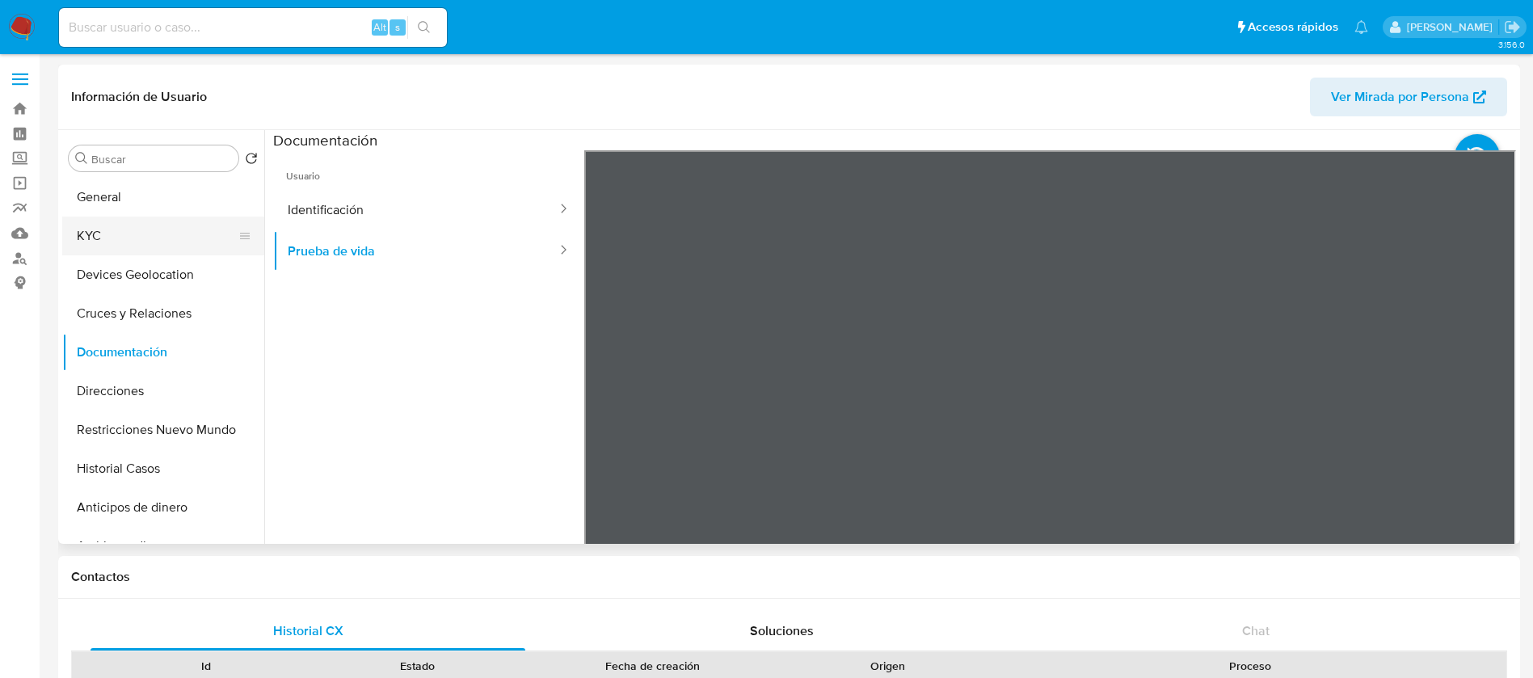
click at [174, 223] on button "KYC" at bounding box center [156, 236] width 189 height 39
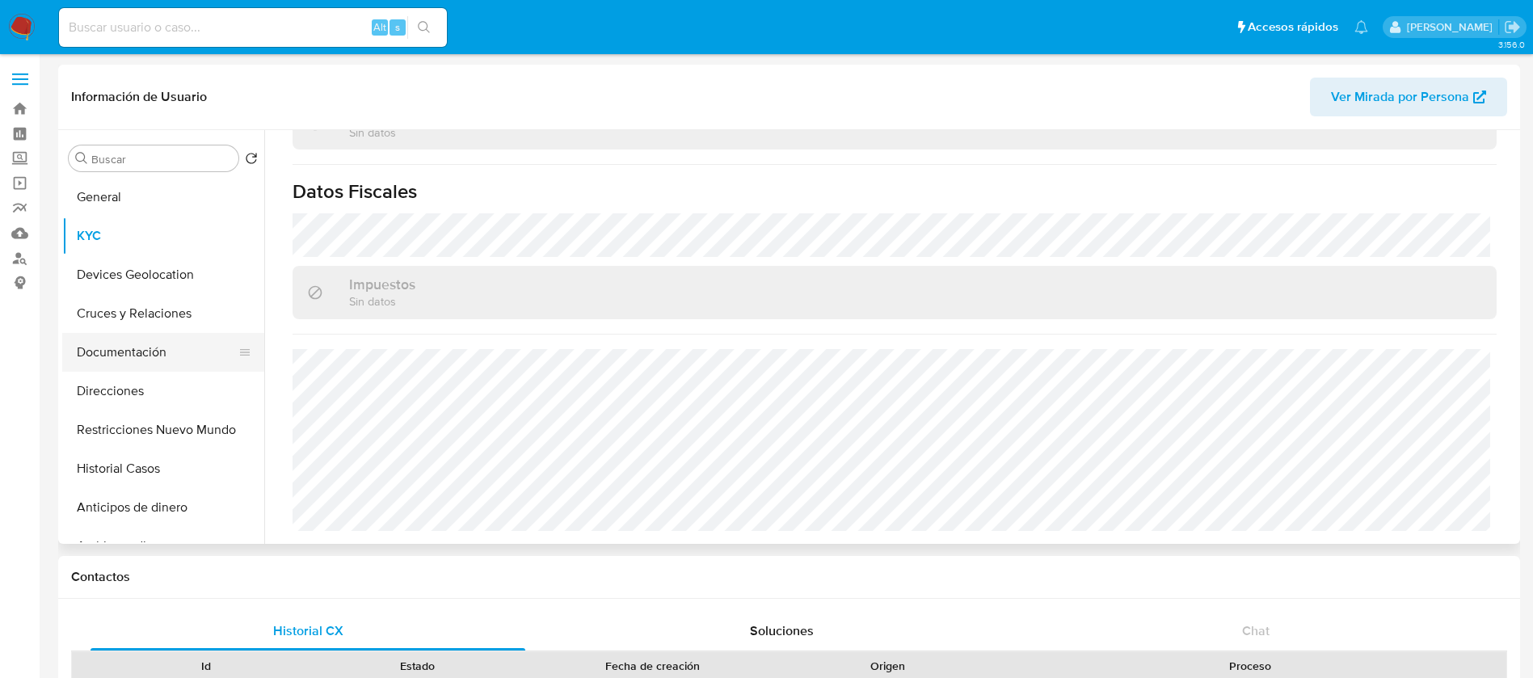
click at [154, 360] on button "Documentación" at bounding box center [156, 352] width 189 height 39
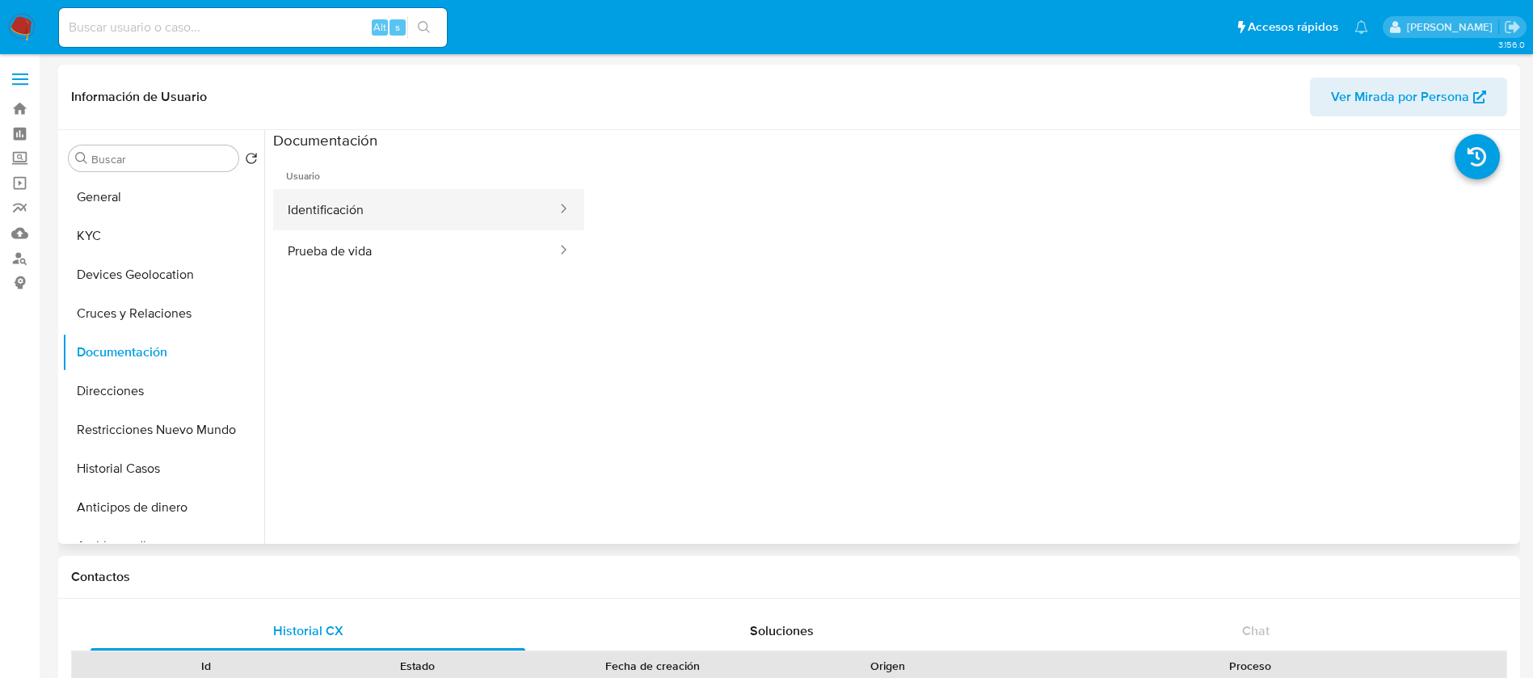
click at [373, 207] on button "Identificación" at bounding box center [415, 209] width 285 height 41
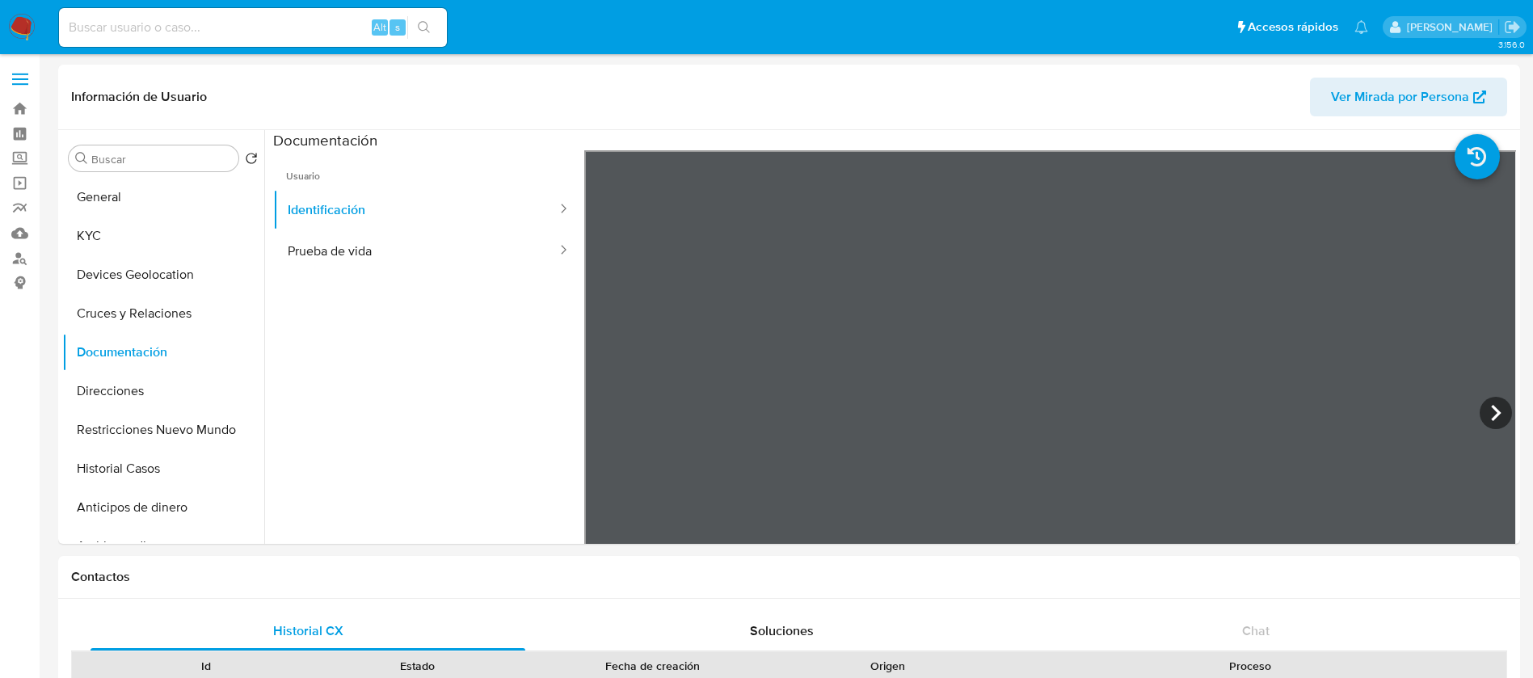
click at [197, 12] on div "Alt s" at bounding box center [253, 27] width 388 height 39
click at [195, 27] on input at bounding box center [253, 27] width 388 height 21
paste input "520418399_"
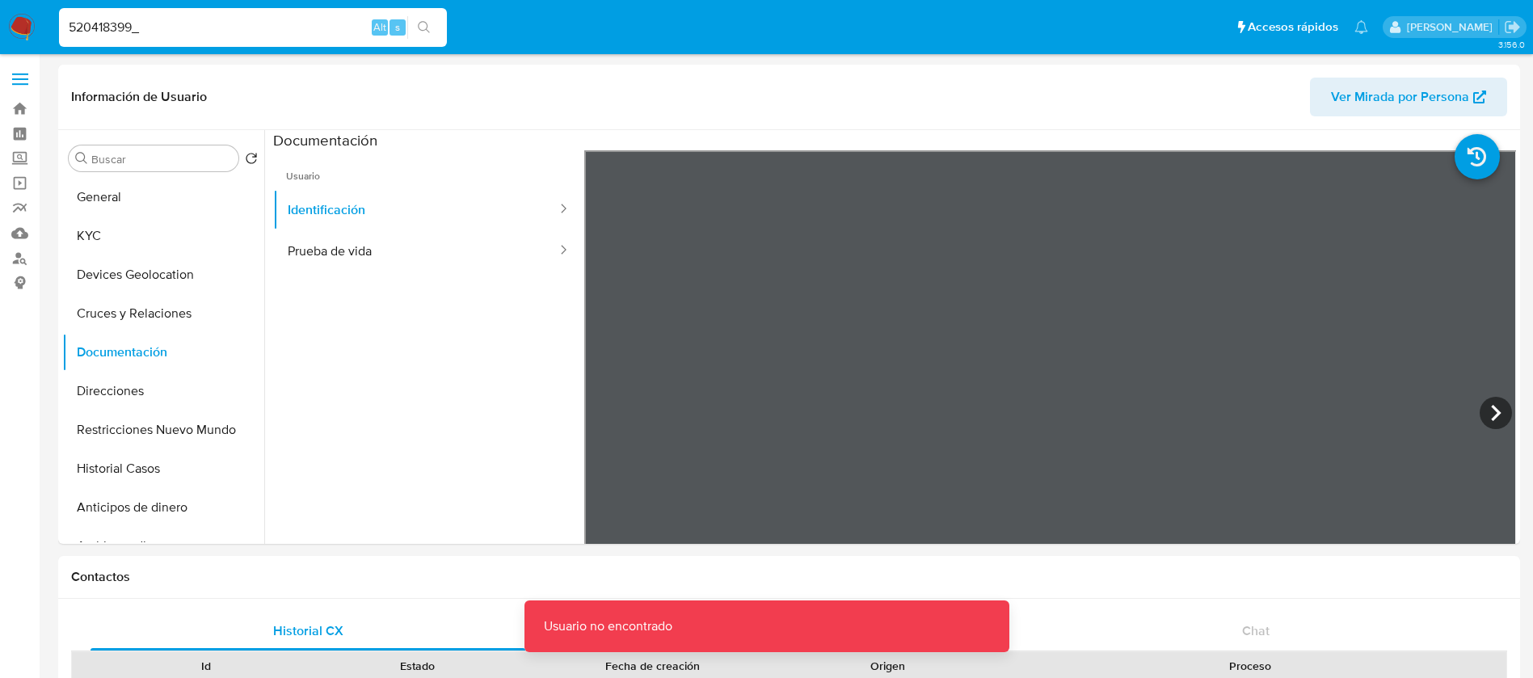
click at [185, 29] on input "520418399_" at bounding box center [253, 27] width 388 height 21
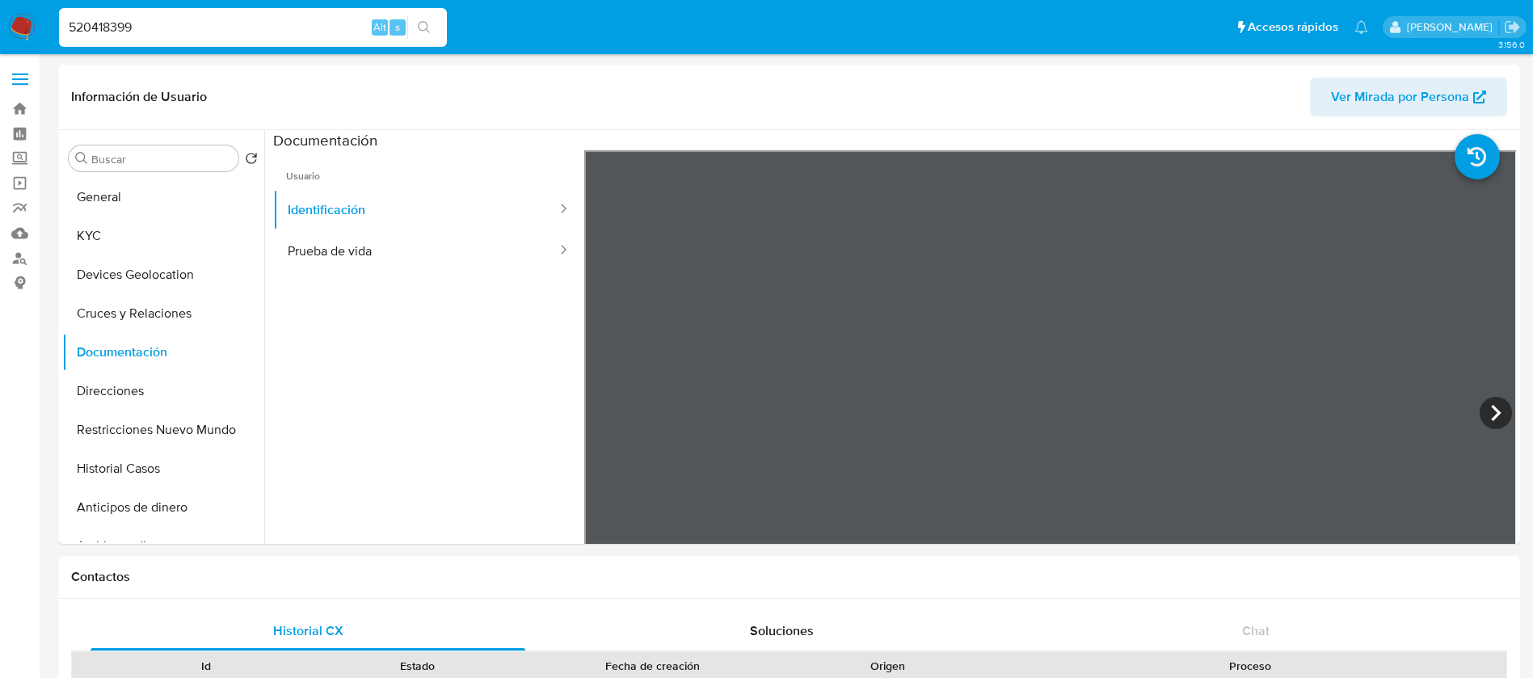
type input "520418399"
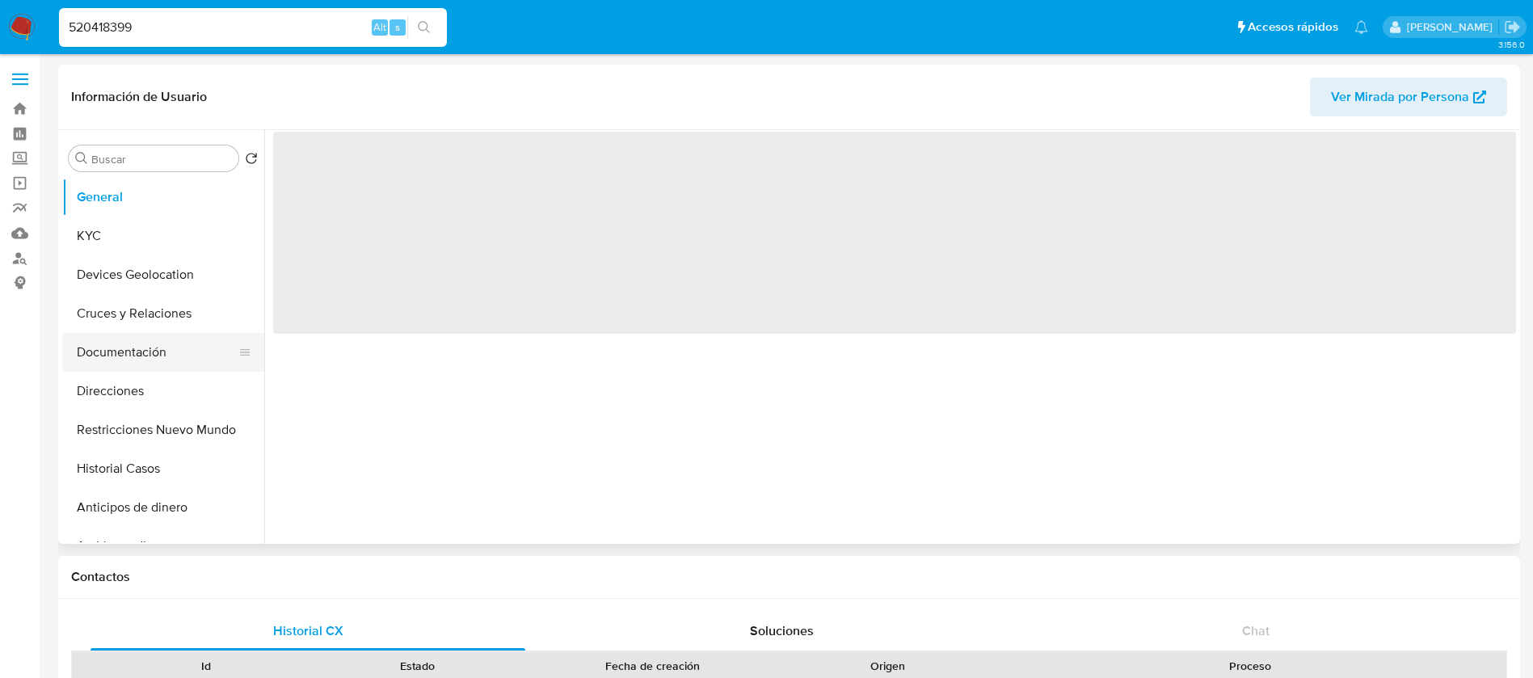
click at [137, 339] on button "Documentación" at bounding box center [156, 352] width 189 height 39
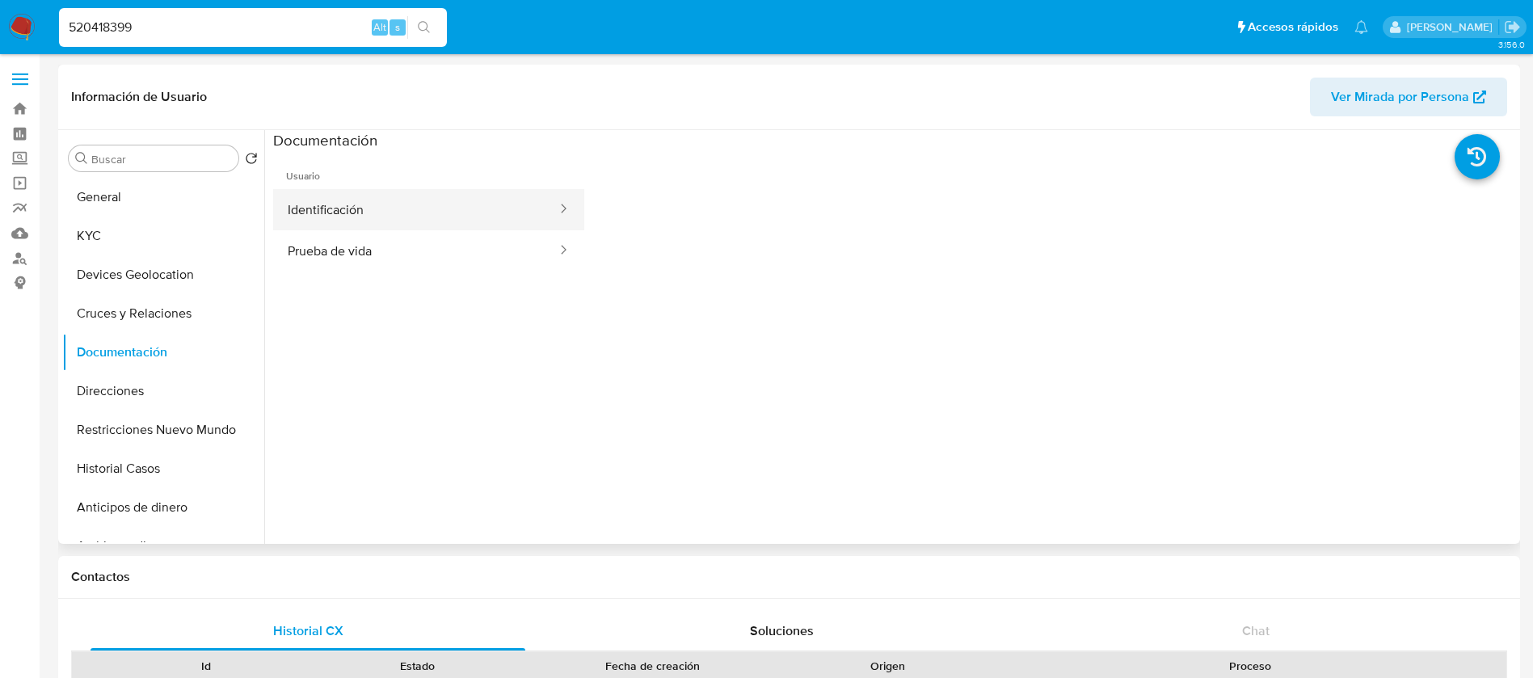
click at [360, 193] on button "Identificación" at bounding box center [415, 209] width 285 height 41
select select "10"
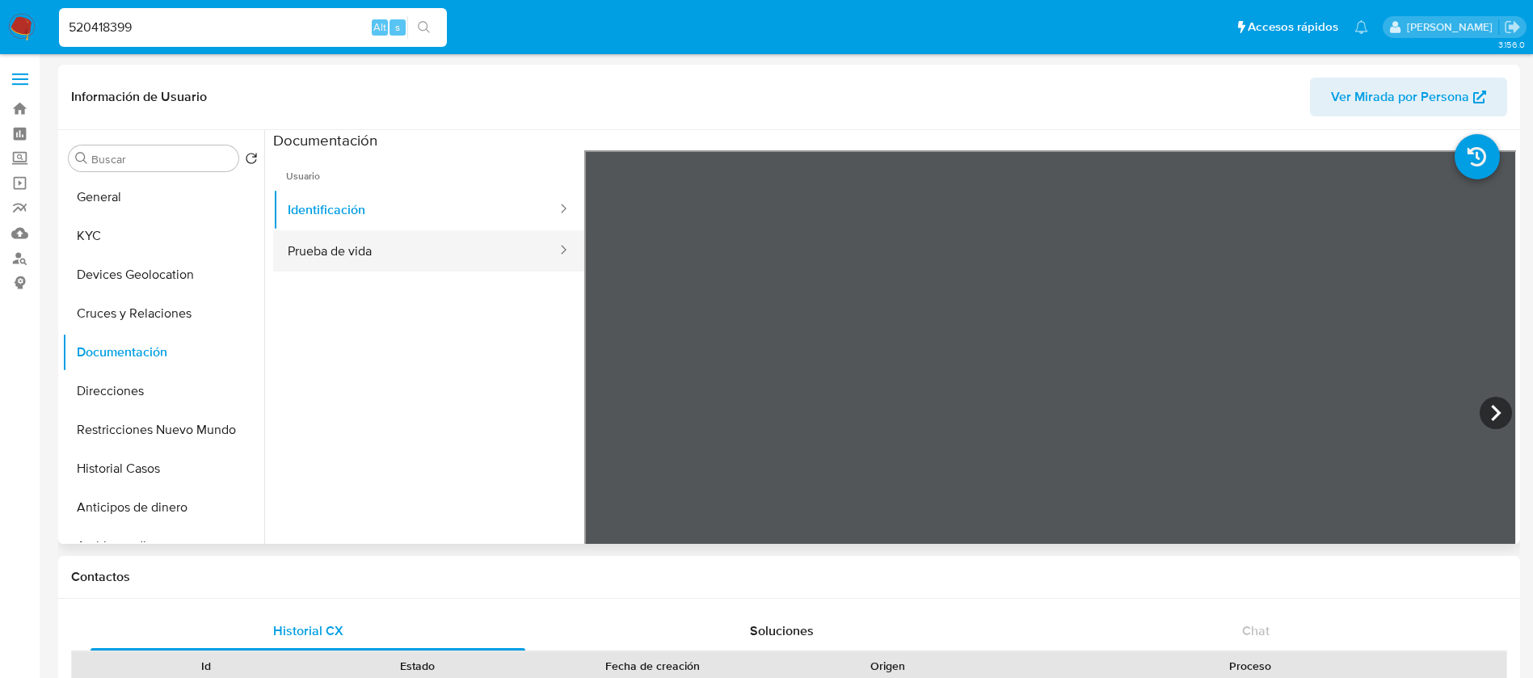
click at [369, 247] on button "Prueba de vida" at bounding box center [415, 250] width 285 height 41
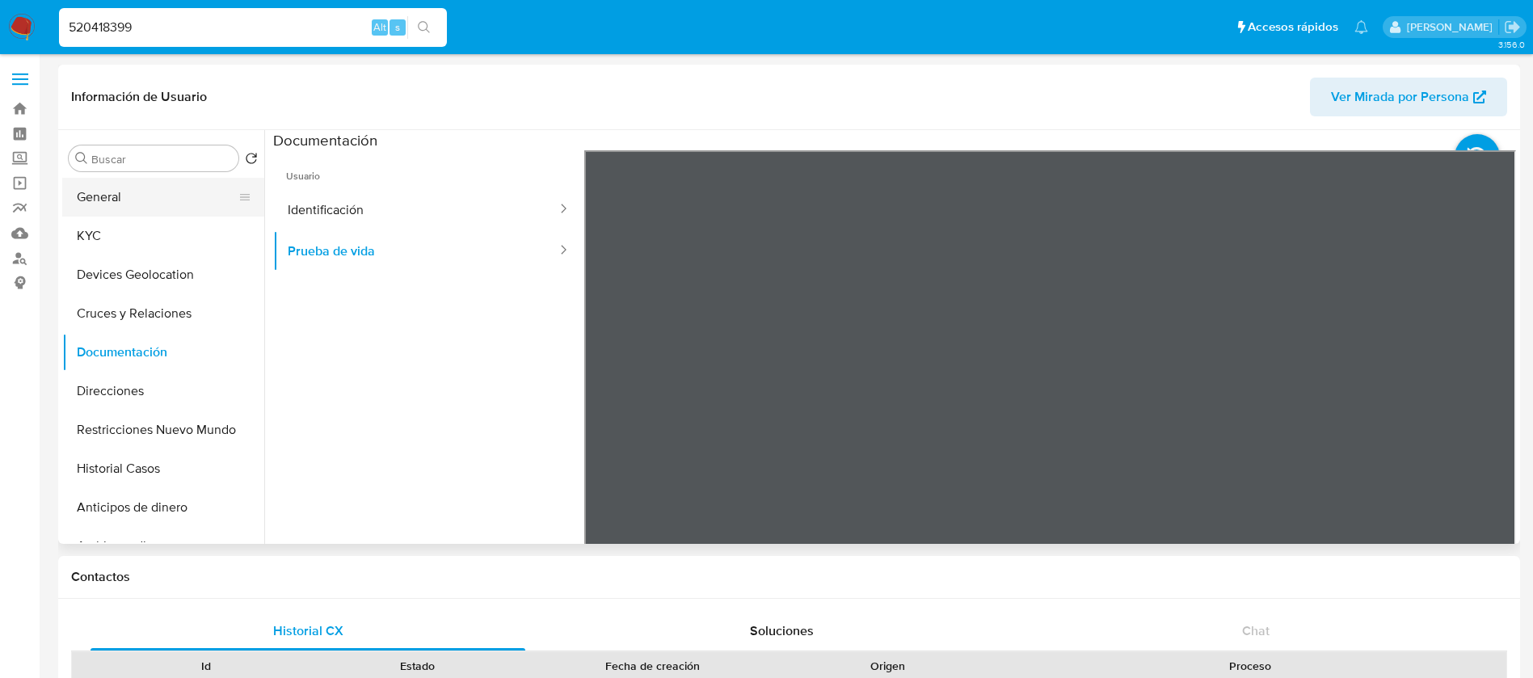
click at [169, 195] on button "General" at bounding box center [156, 197] width 189 height 39
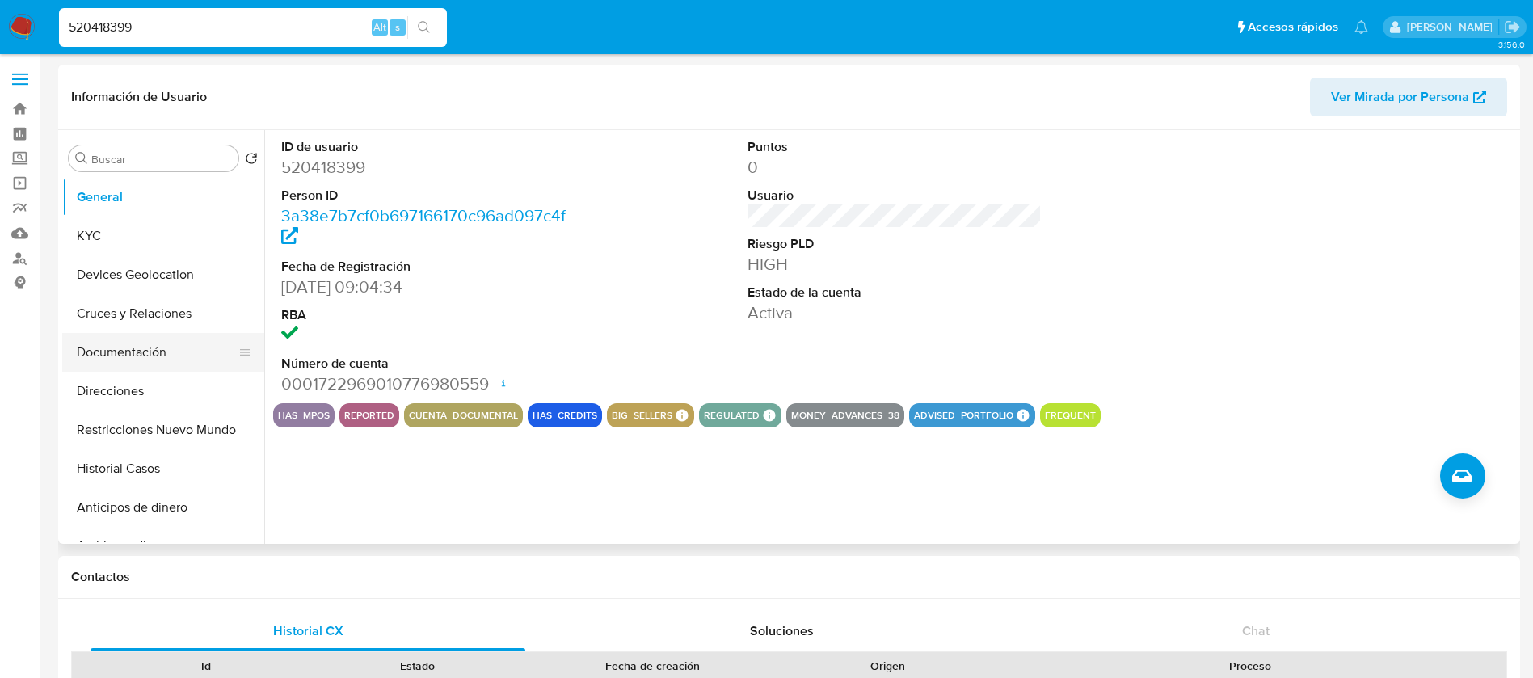
click at [126, 356] on button "Documentación" at bounding box center [156, 352] width 189 height 39
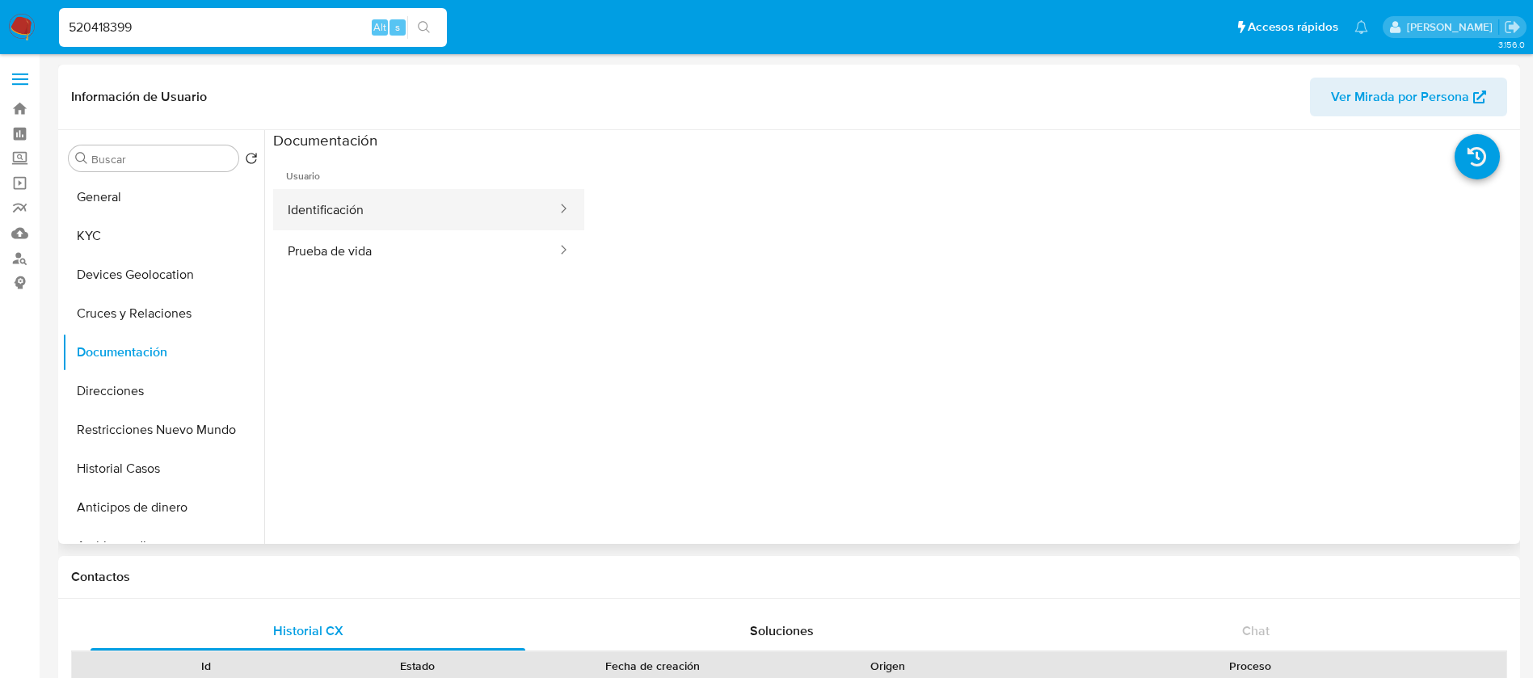
click at [324, 213] on button "Identificación" at bounding box center [415, 209] width 285 height 41
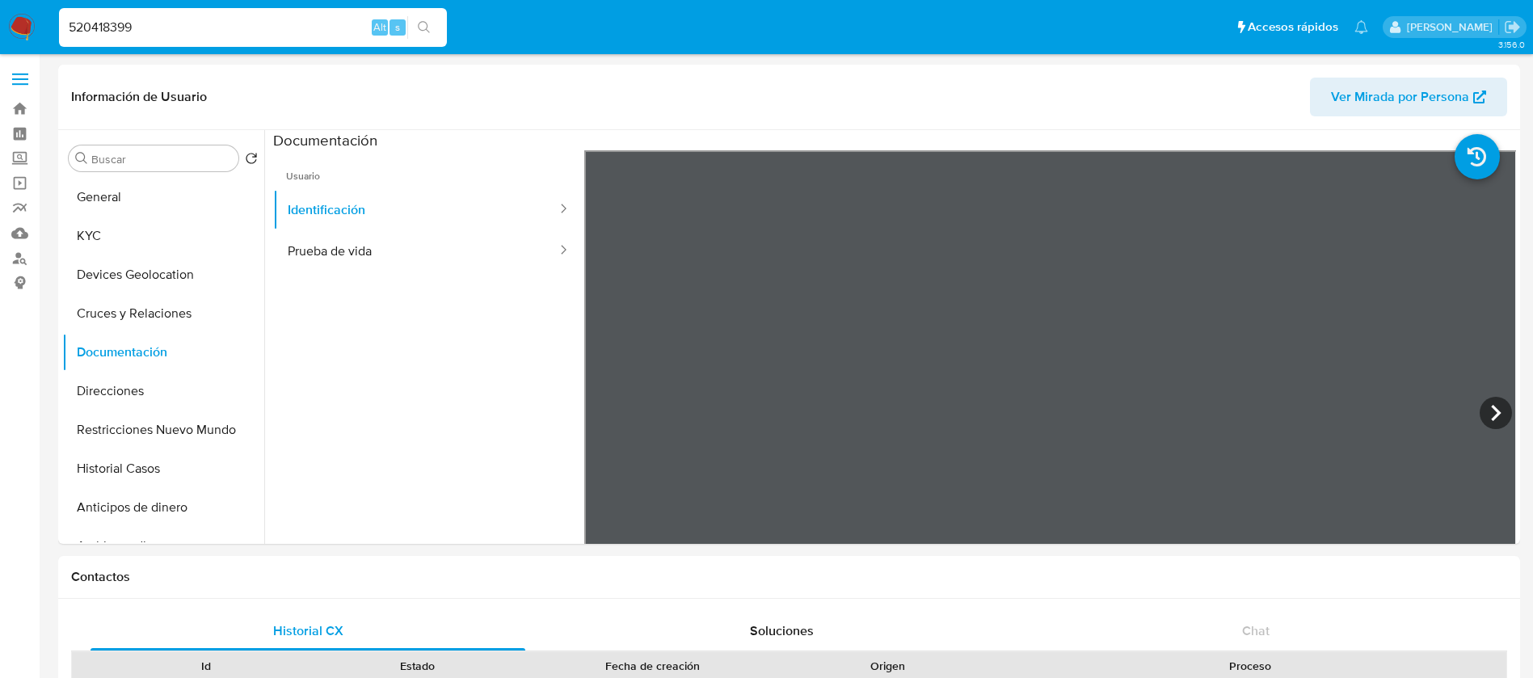
drag, startPoint x: 161, startPoint y: 28, endPoint x: 0, endPoint y: -9, distance: 165.1
paste input "190832352"
type input "190832352"
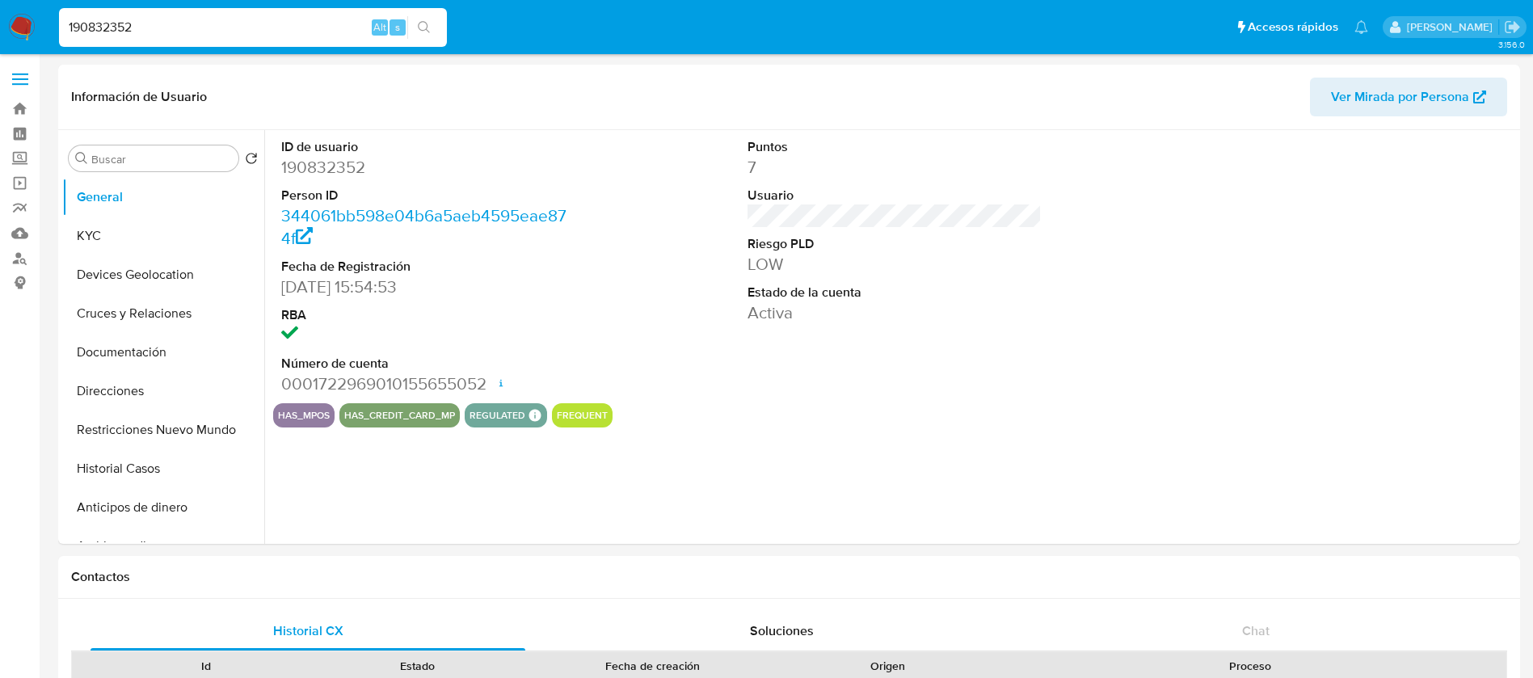
select select "10"
drag, startPoint x: 133, startPoint y: 356, endPoint x: 209, endPoint y: 326, distance: 82.7
click at [133, 359] on button "Documentación" at bounding box center [163, 352] width 202 height 39
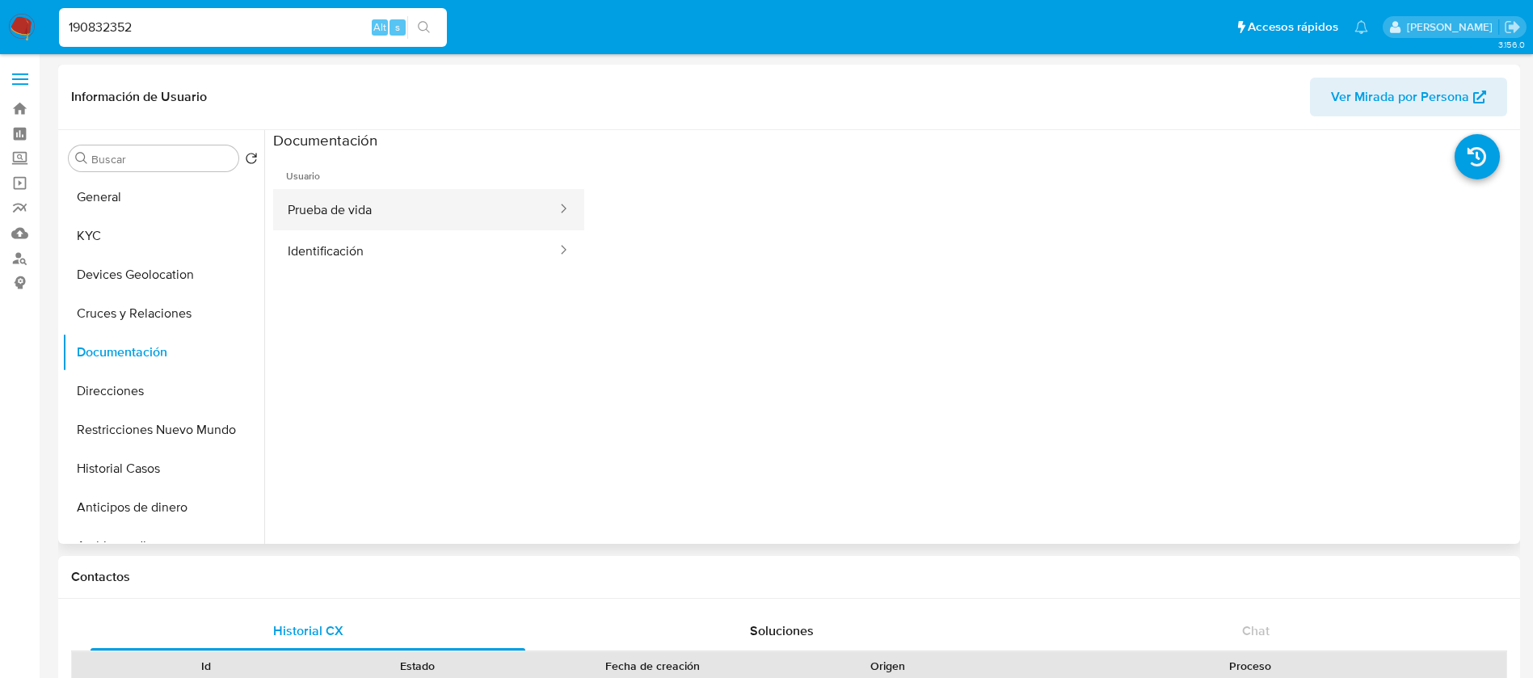
click at [417, 208] on button "Prueba de vida" at bounding box center [415, 209] width 285 height 41
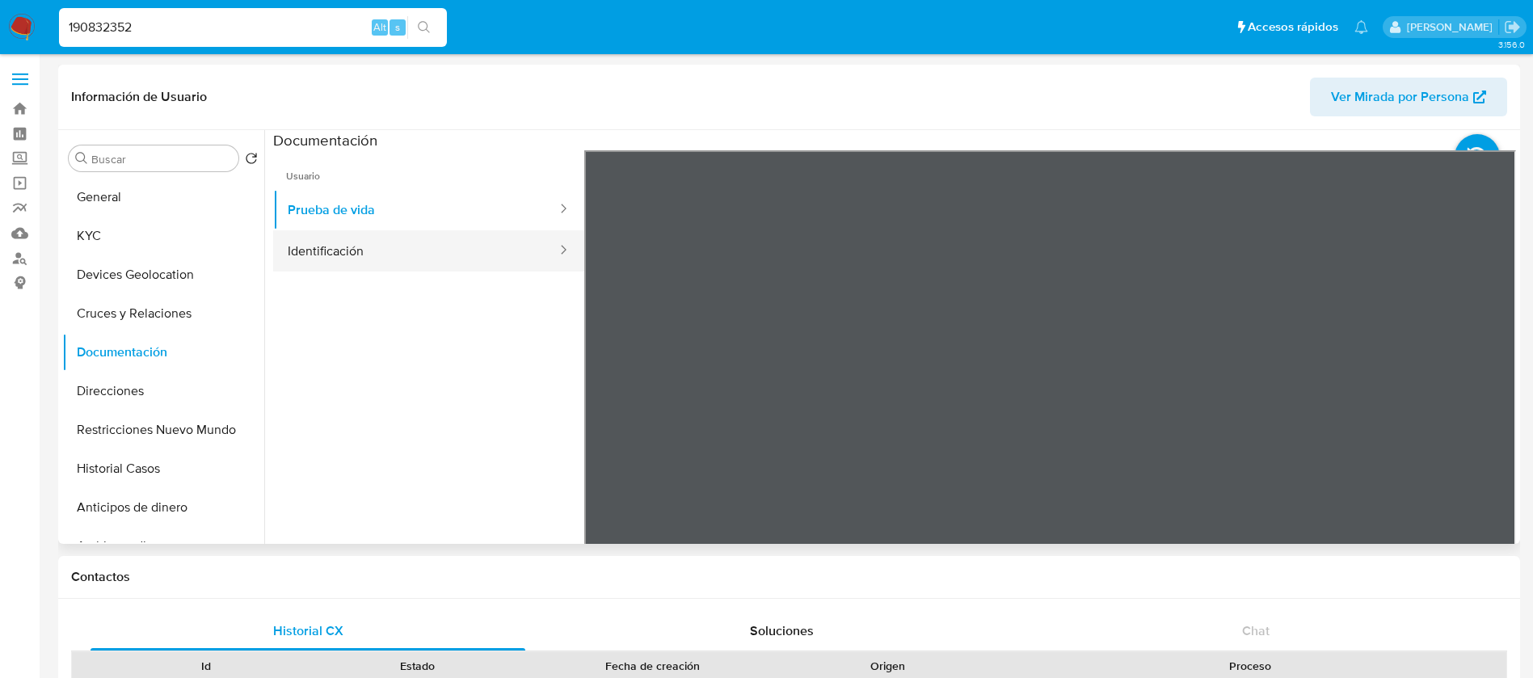
click at [416, 242] on button "Identificación" at bounding box center [415, 250] width 285 height 41
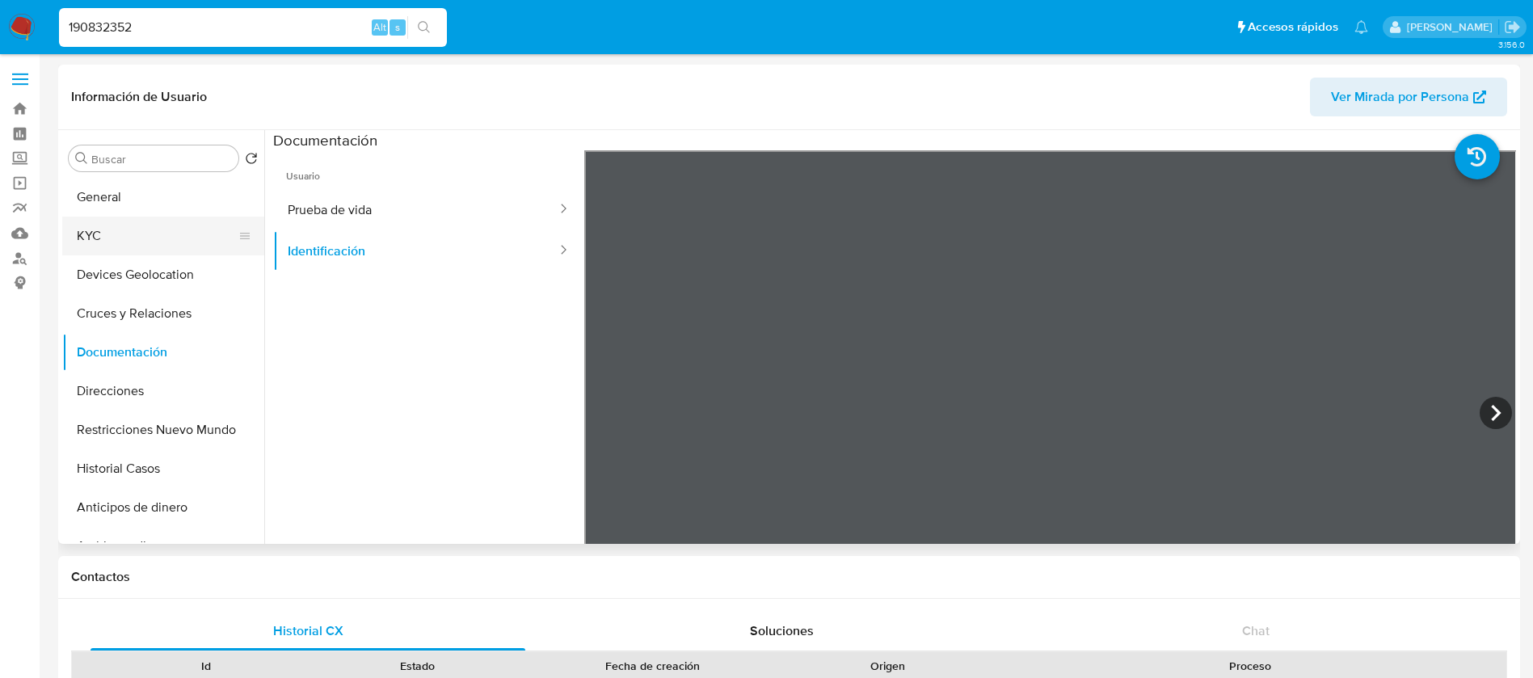
click at [155, 242] on button "KYC" at bounding box center [156, 236] width 189 height 39
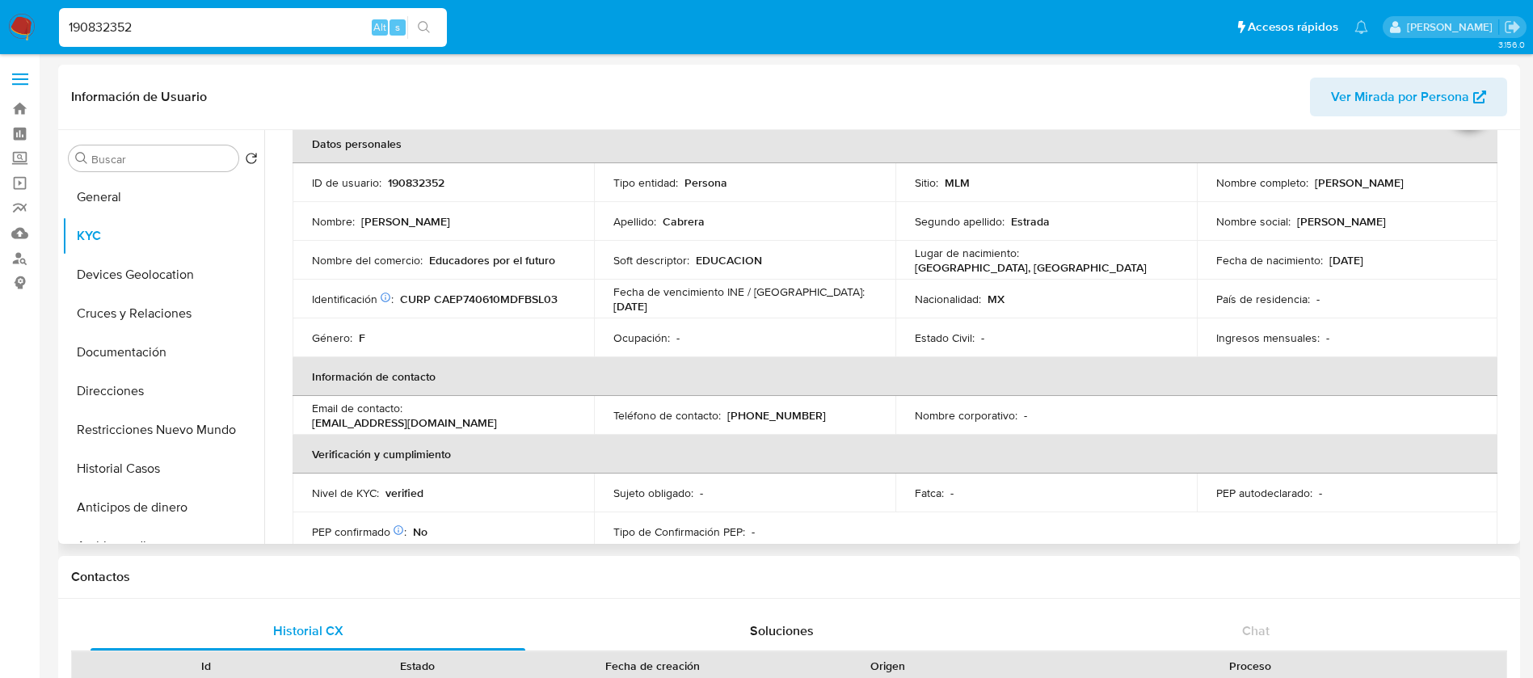
scroll to position [121, 0]
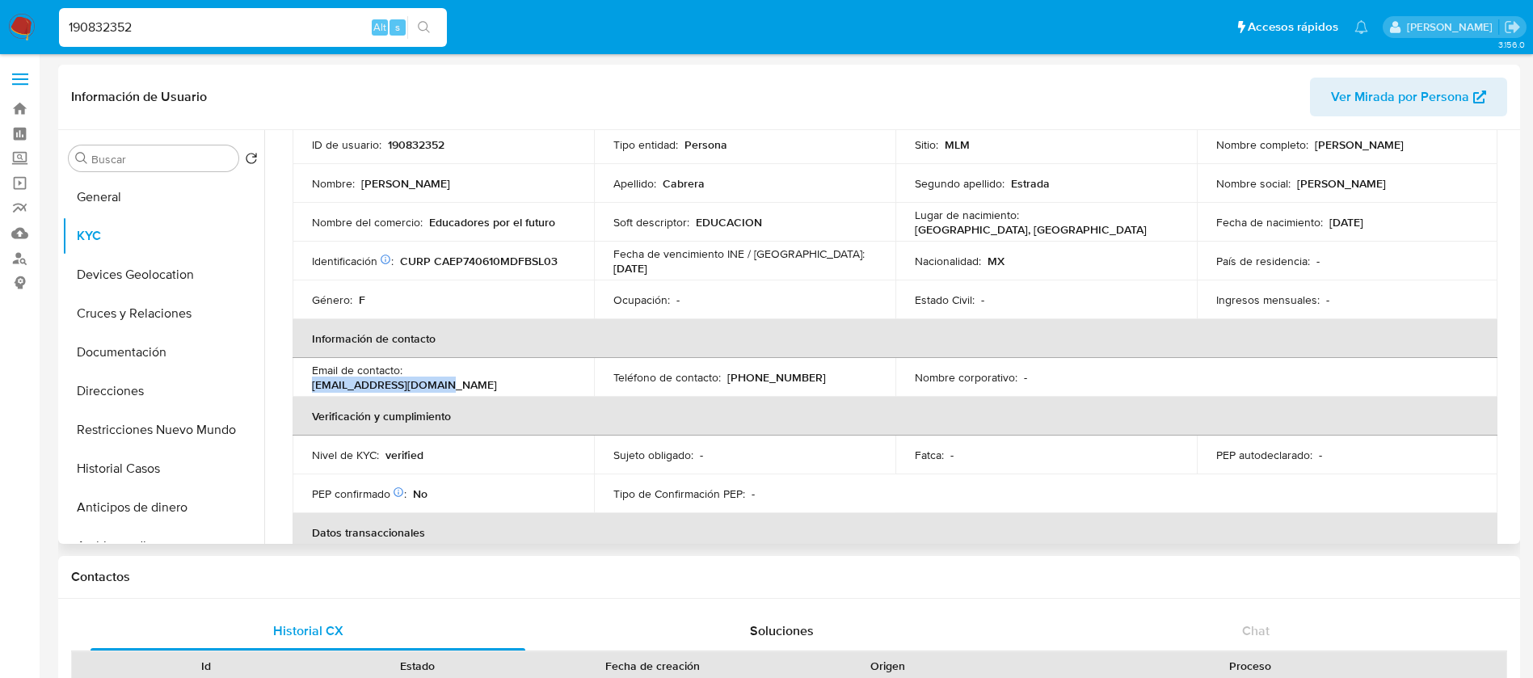
drag, startPoint x: 526, startPoint y: 375, endPoint x: 410, endPoint y: 380, distance: 116.5
click at [410, 380] on p "flaiscabrera@gmail.com" at bounding box center [404, 384] width 185 height 15
copy p "flaiscabrera@gmail.com"
drag, startPoint x: 807, startPoint y: 374, endPoint x: 723, endPoint y: 381, distance: 83.6
click at [723, 381] on div "Teléfono de contacto : (55) 49873896" at bounding box center [744, 377] width 263 height 15
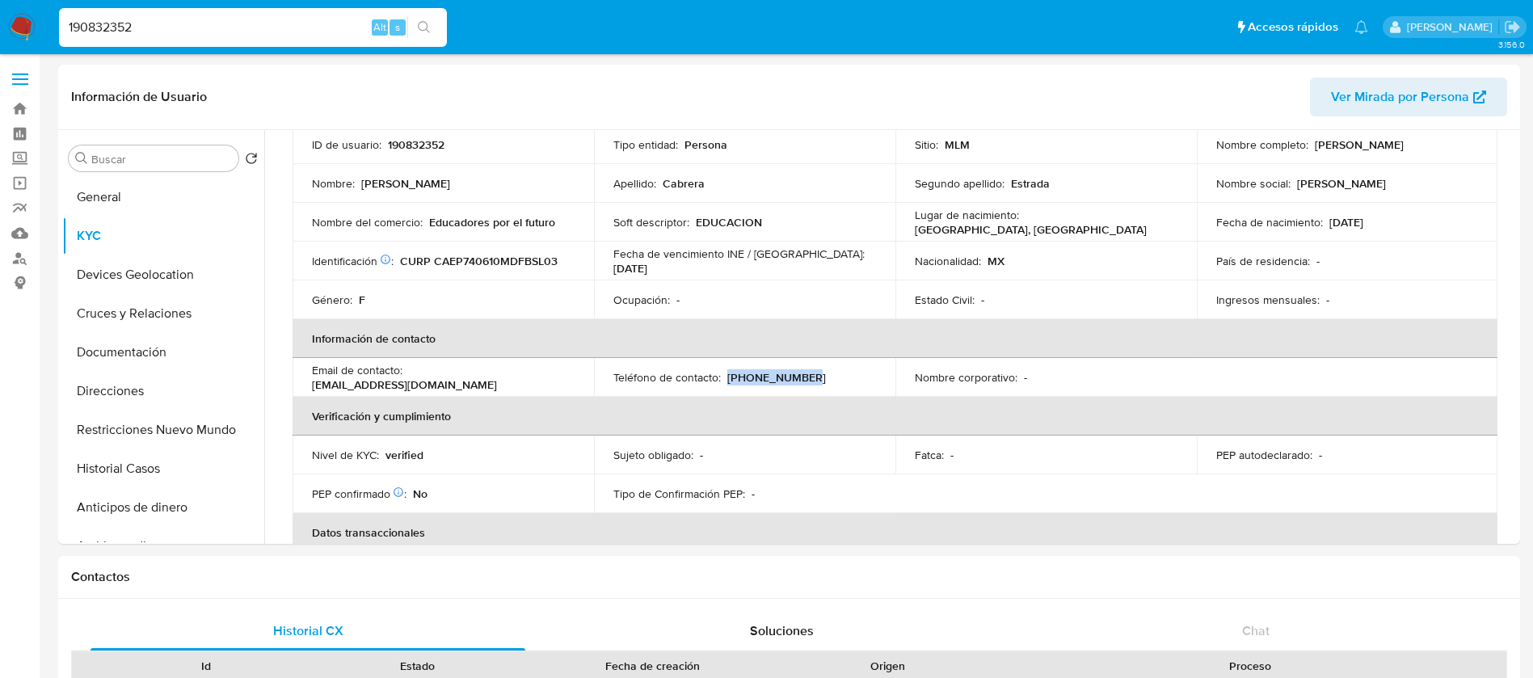
copy p "(55) 49873896"
click at [18, 185] on link "Operaciones masivas" at bounding box center [96, 183] width 192 height 25
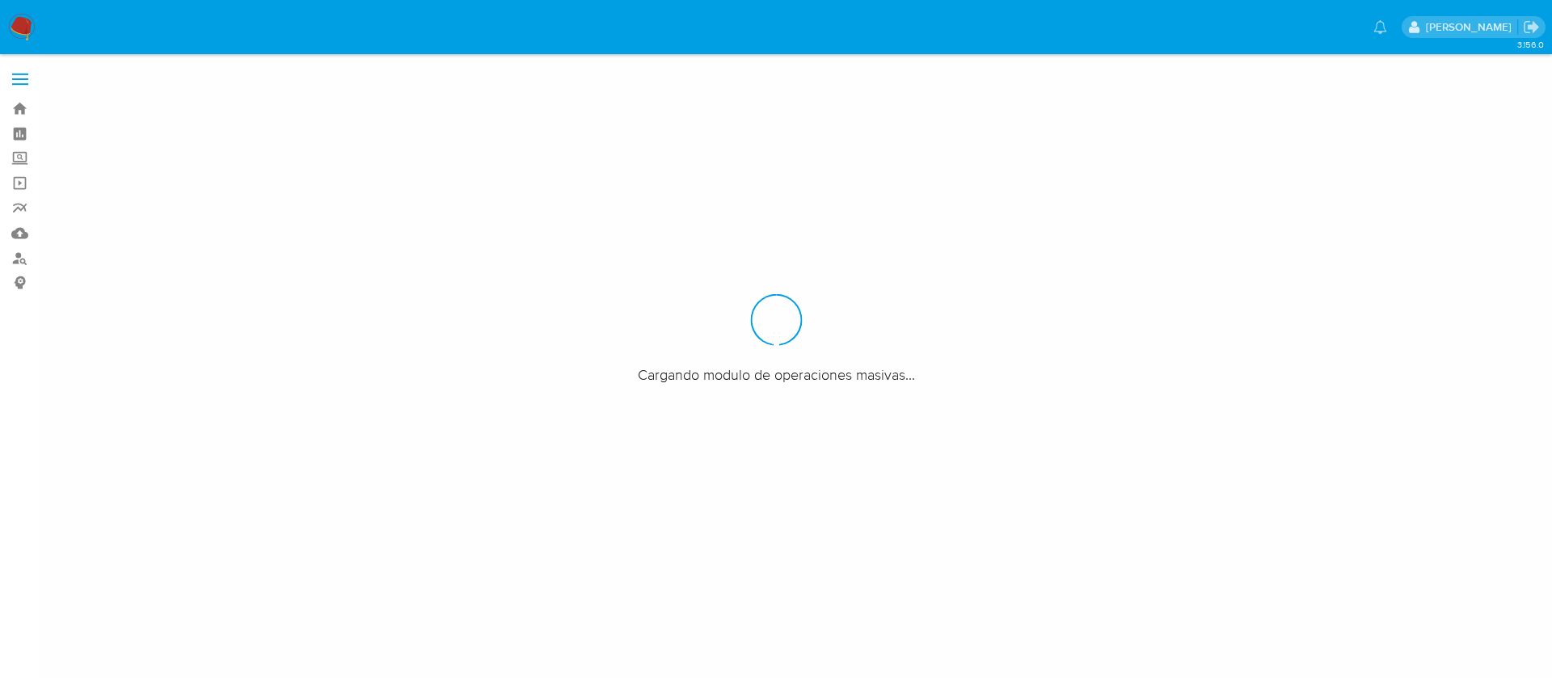
click at [22, 163] on label "Screening" at bounding box center [96, 158] width 192 height 25
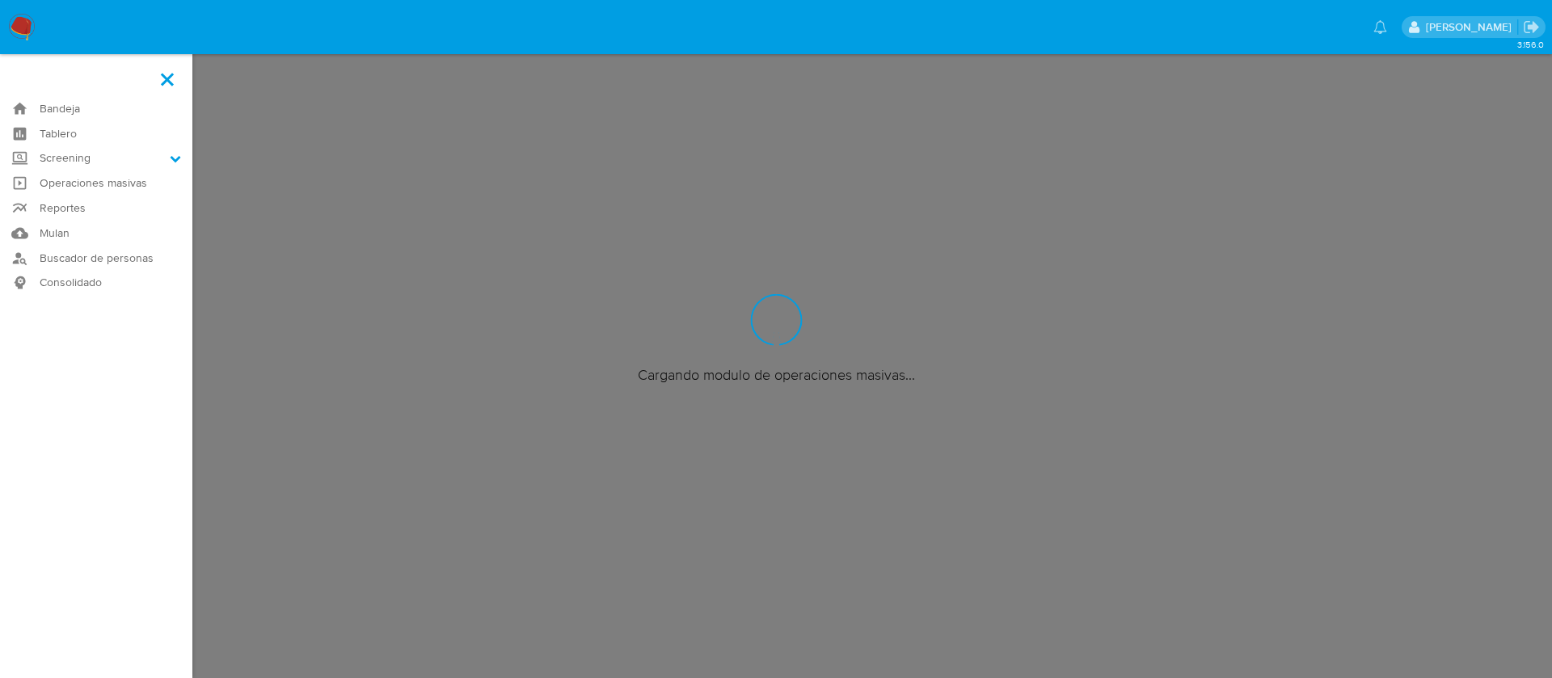
click at [0, 0] on input "Screening" at bounding box center [0, 0] width 0 height 0
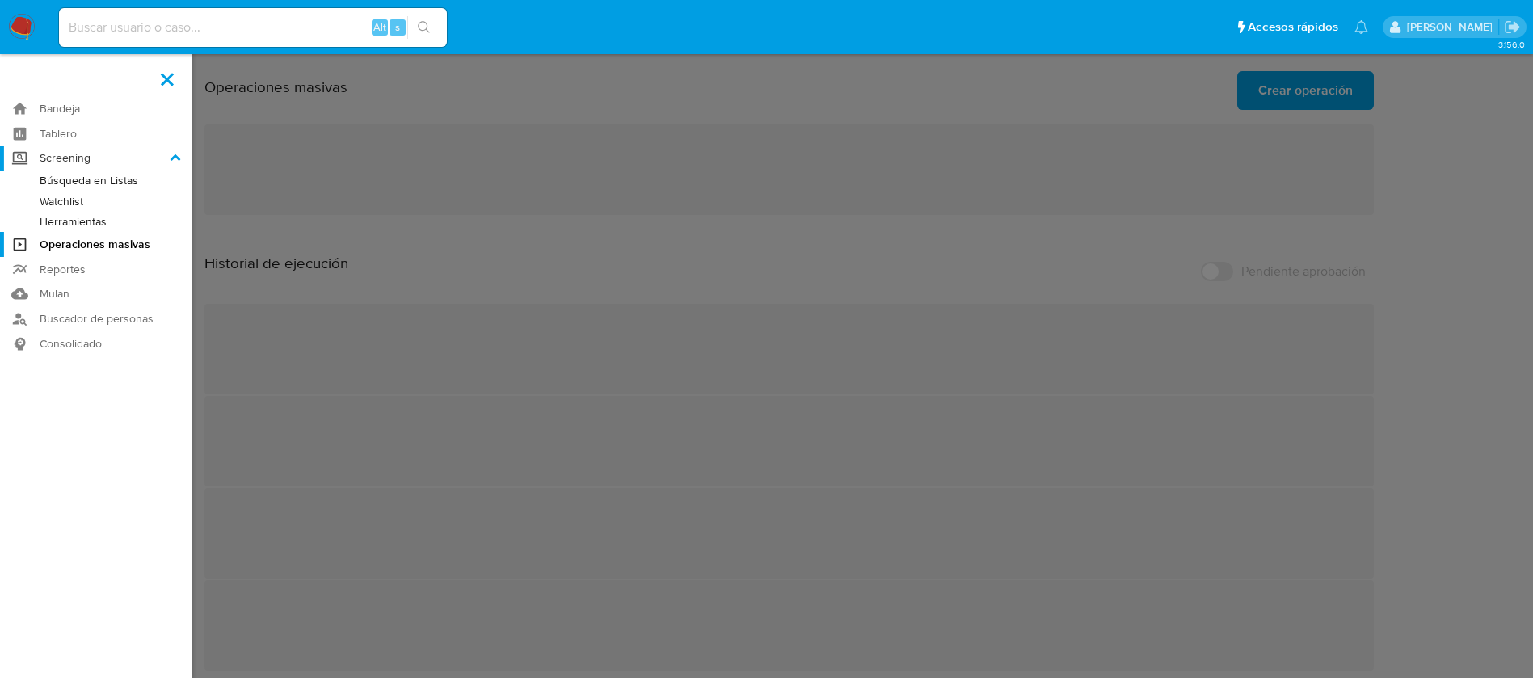
click at [86, 159] on label "Screening" at bounding box center [96, 158] width 192 height 25
click at [0, 0] on input "Screening" at bounding box center [0, 0] width 0 height 0
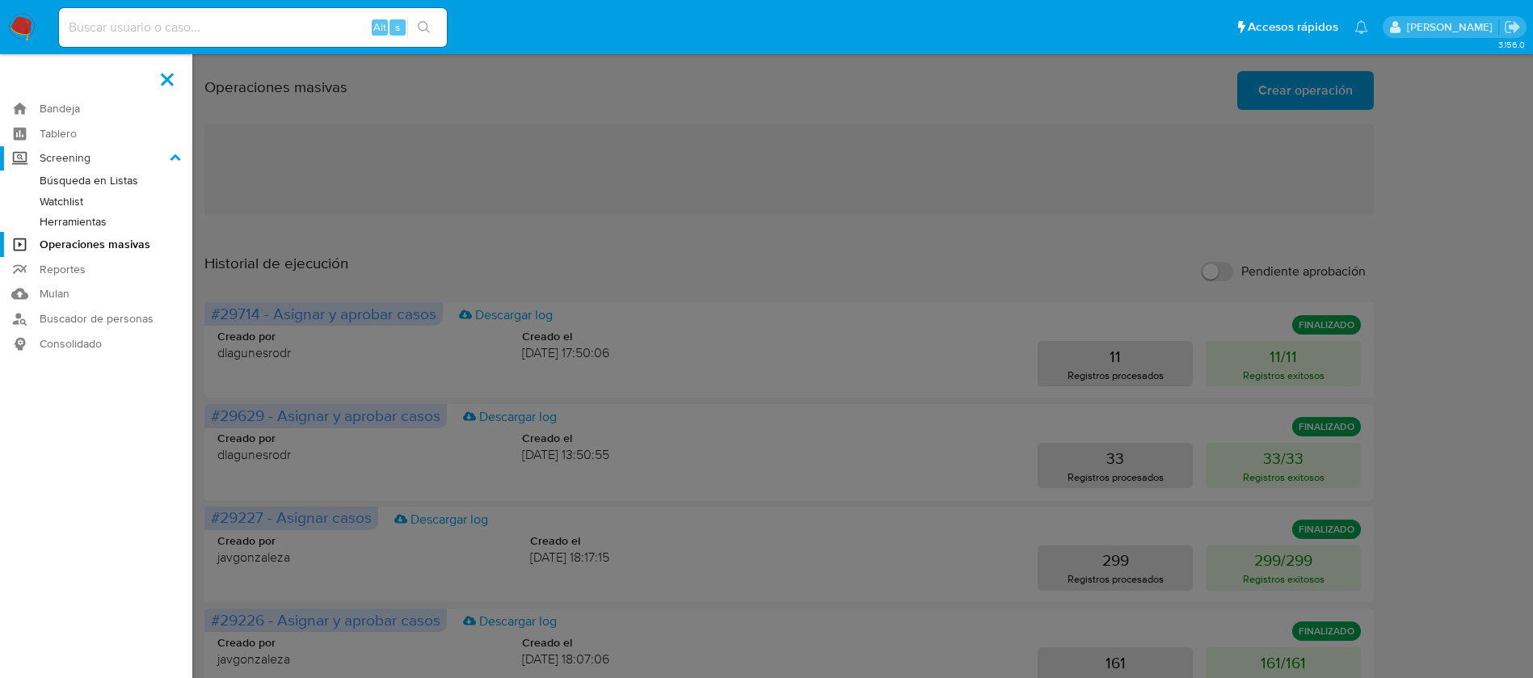
click at [86, 159] on label "Screening" at bounding box center [96, 158] width 192 height 25
click at [0, 0] on input "Screening" at bounding box center [0, 0] width 0 height 0
click at [73, 219] on link "Herramientas" at bounding box center [96, 222] width 192 height 20
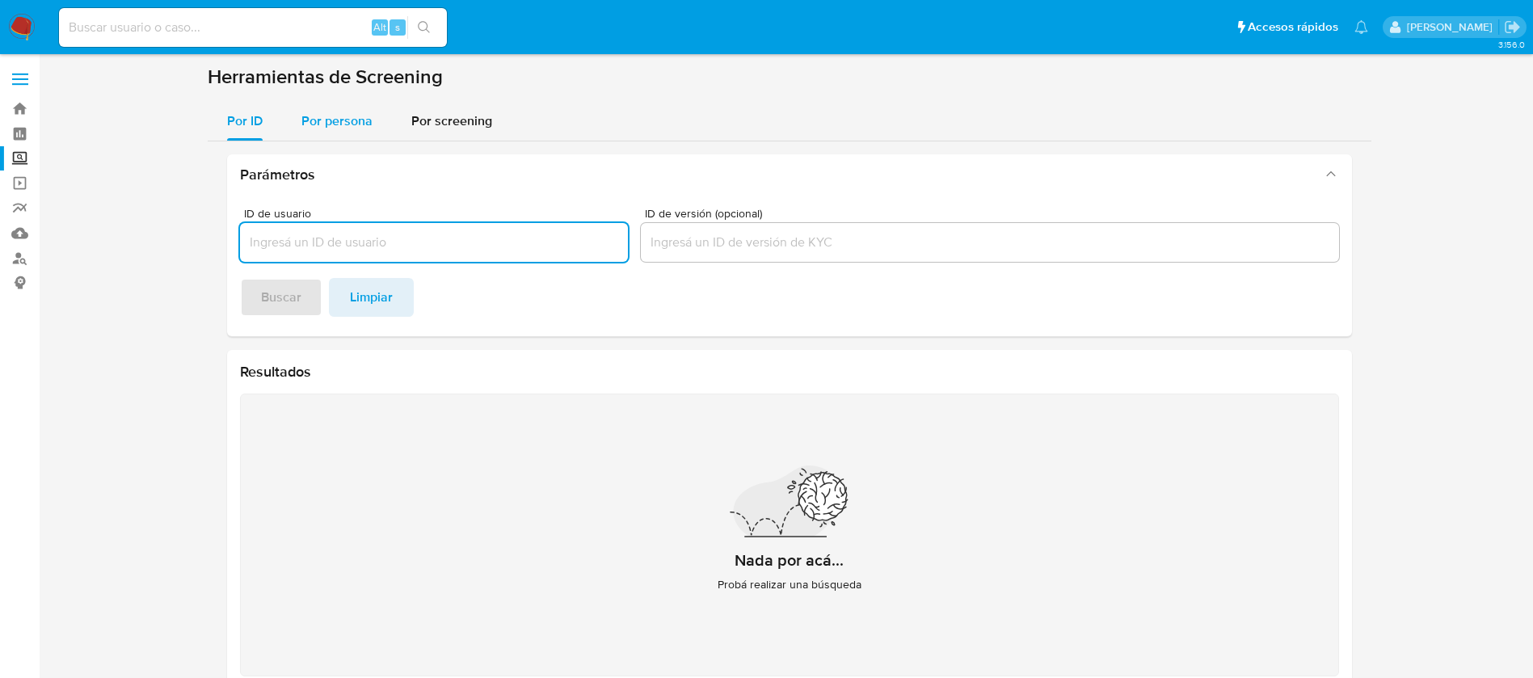
click at [348, 124] on span "Por persona" at bounding box center [336, 121] width 71 height 19
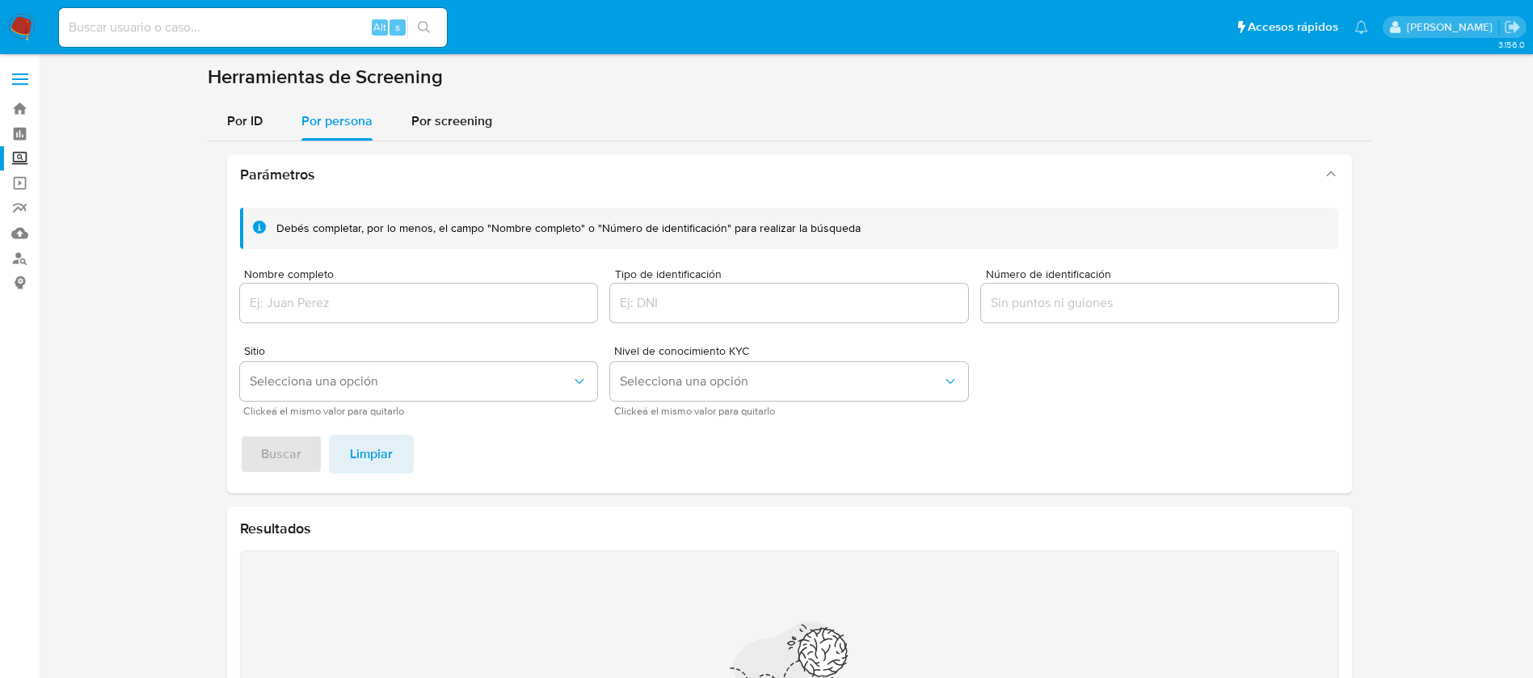
drag, startPoint x: 401, startPoint y: 247, endPoint x: 414, endPoint y: 294, distance: 48.6
click at [403, 256] on div "Debés completar, por lo menos, el campo "Nombre completo" o "Número de identifi…" at bounding box center [789, 312] width 1099 height 208
drag, startPoint x: 414, startPoint y: 294, endPoint x: 416, endPoint y: 313, distance: 18.7
click at [411, 299] on input "Nombre completo" at bounding box center [419, 303] width 358 height 21
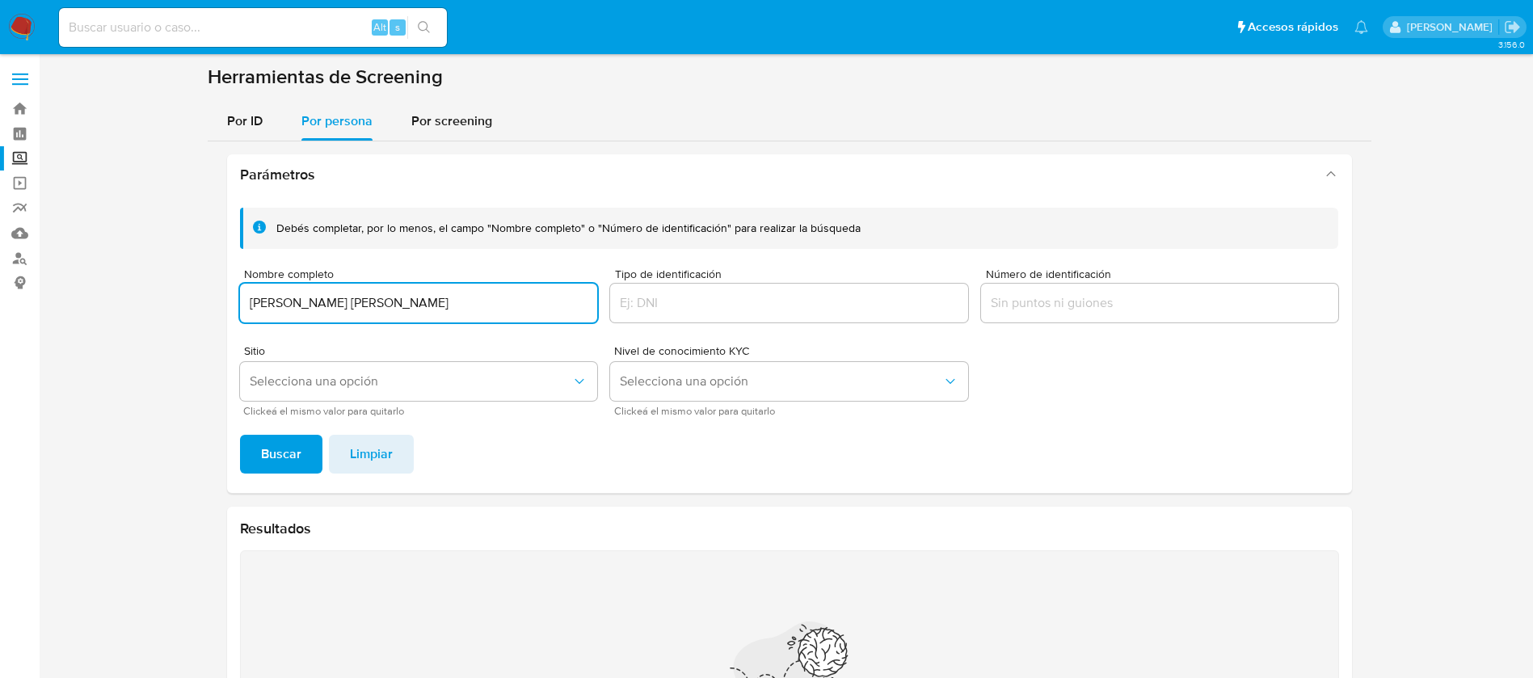
click at [253, 305] on input "[PERSON_NAME] [PERSON_NAME]" at bounding box center [419, 303] width 358 height 21
type input "[PERSON_NAME] [PERSON_NAME]"
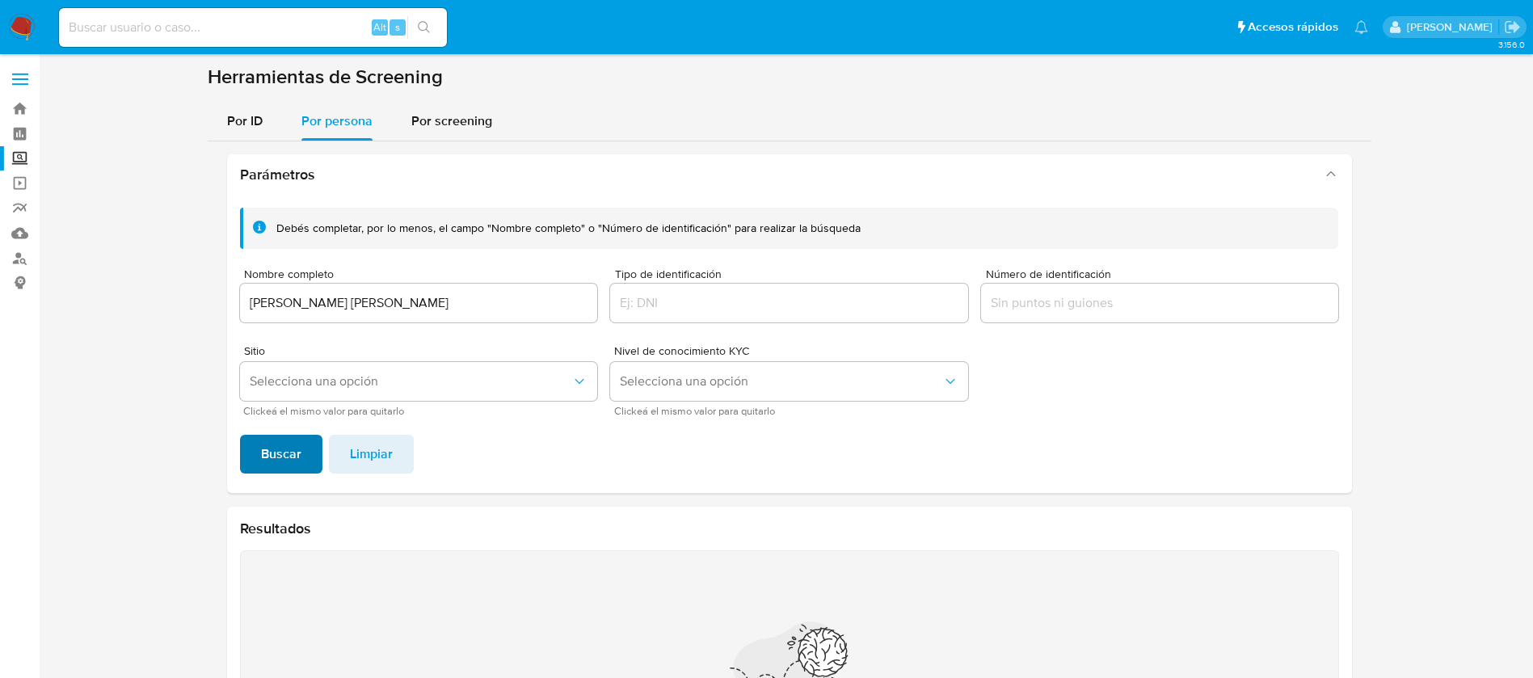
click at [293, 457] on span "Buscar" at bounding box center [281, 454] width 40 height 36
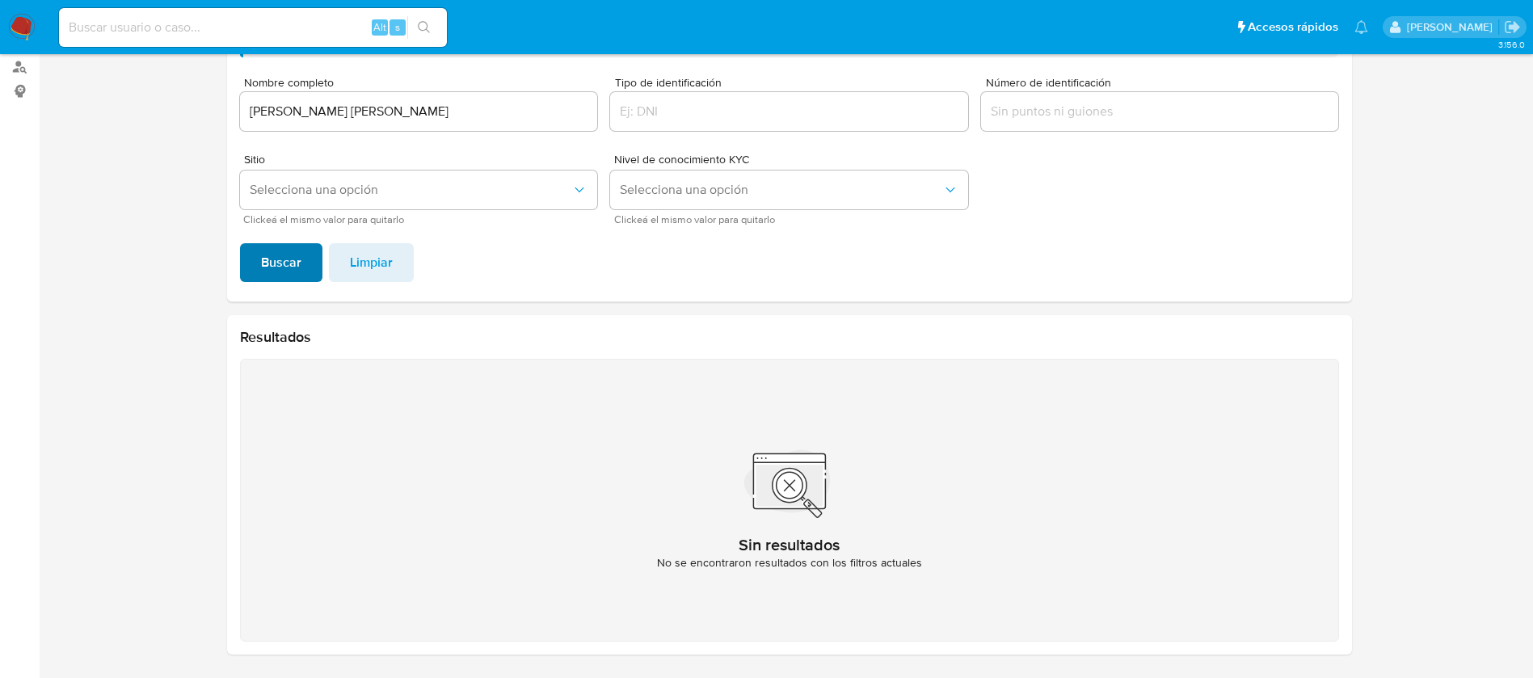
click at [267, 261] on span "Buscar" at bounding box center [281, 263] width 40 height 36
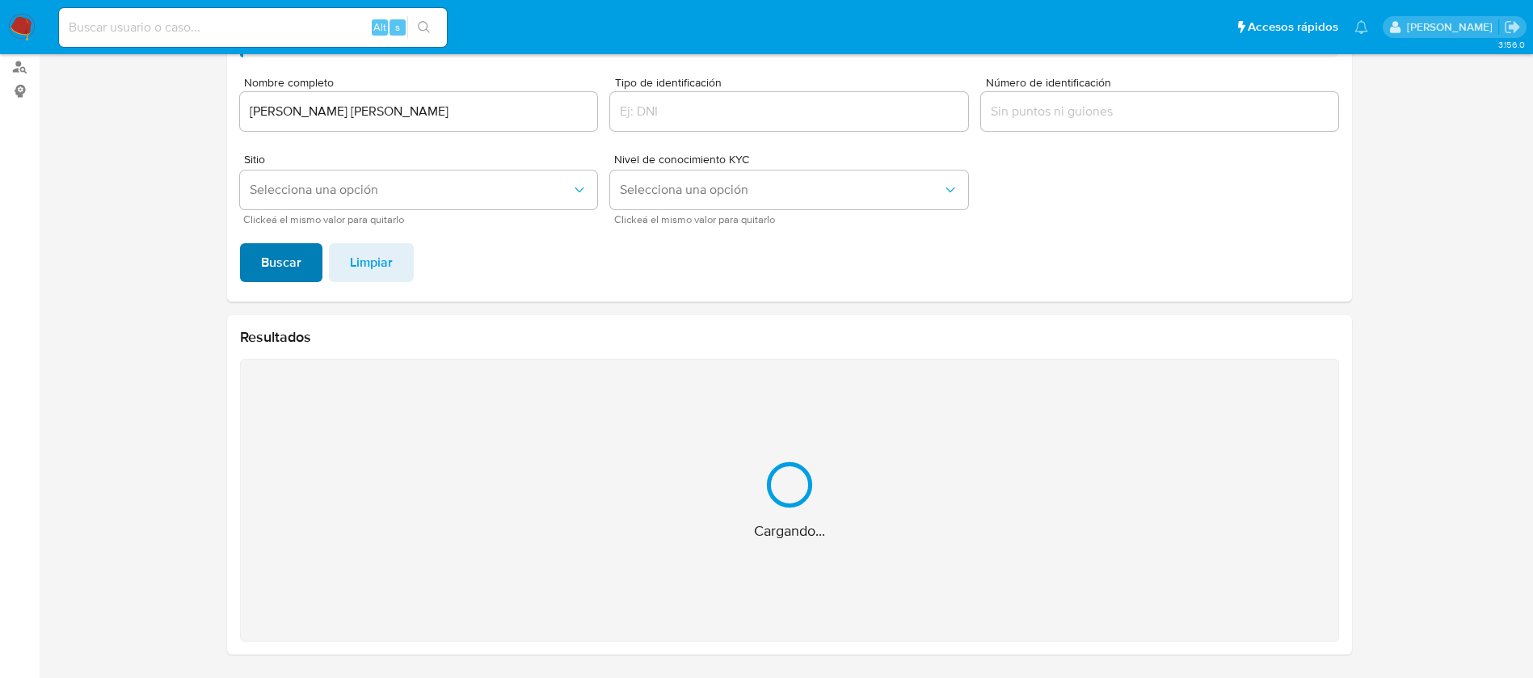
click at [267, 261] on span "Buscar" at bounding box center [281, 263] width 40 height 36
